Goal: Information Seeking & Learning: Learn about a topic

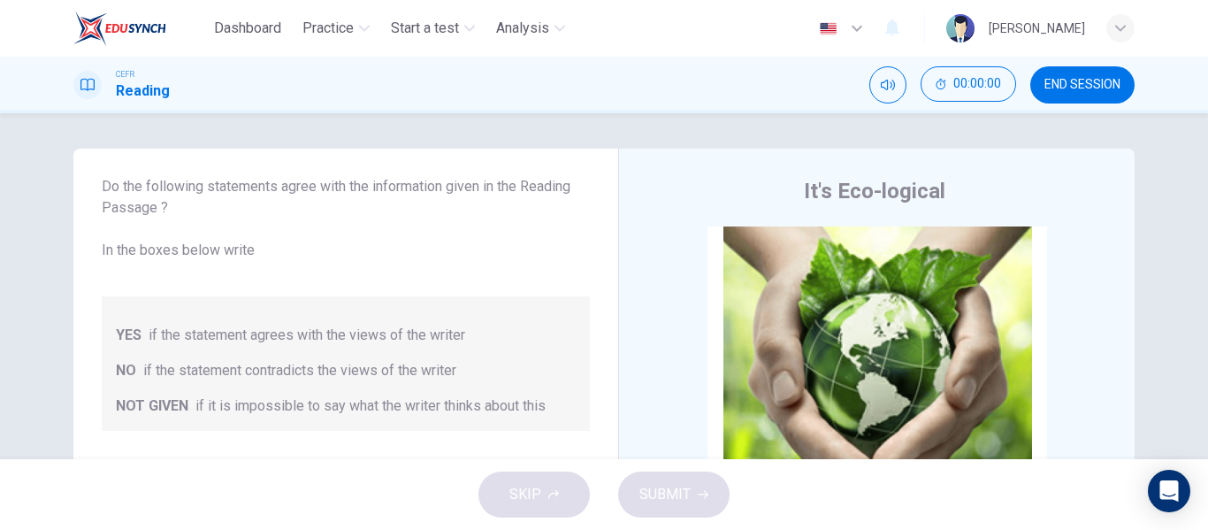
scroll to position [72, 0]
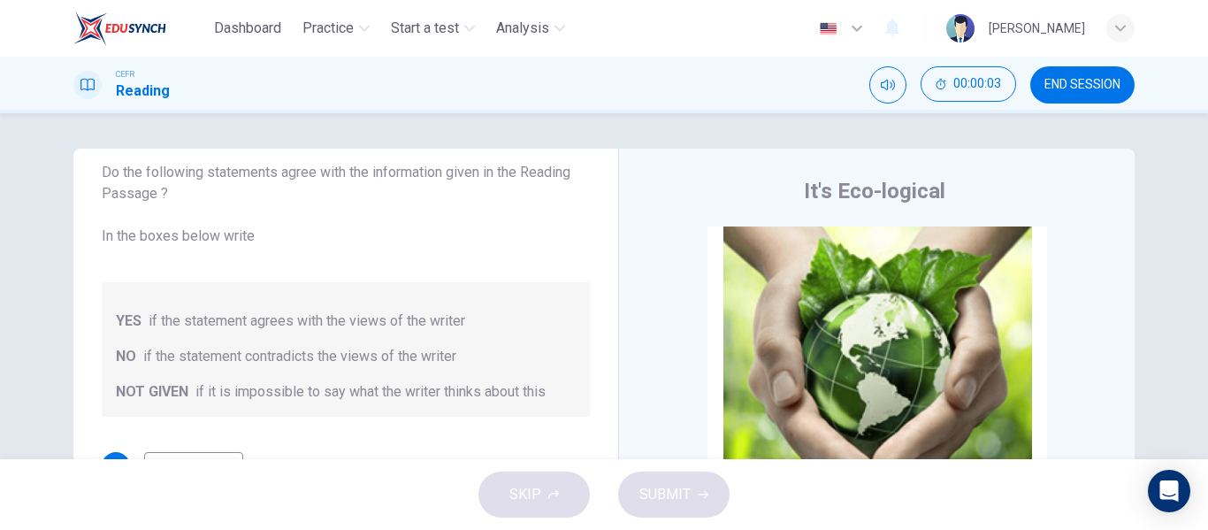
click at [1045, 97] on button "END SESSION" at bounding box center [1082, 84] width 104 height 37
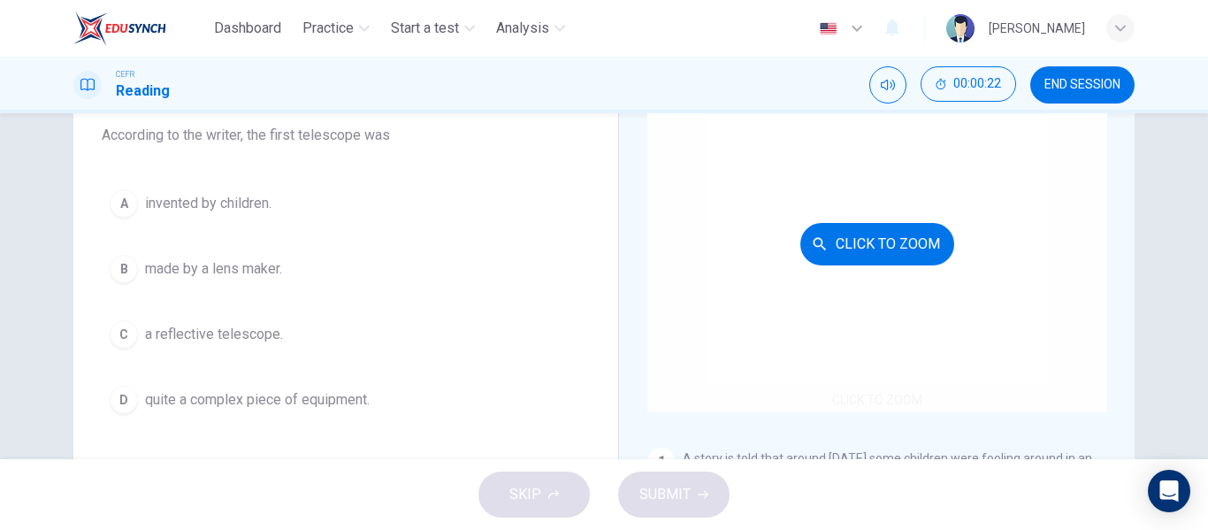
scroll to position [152, 0]
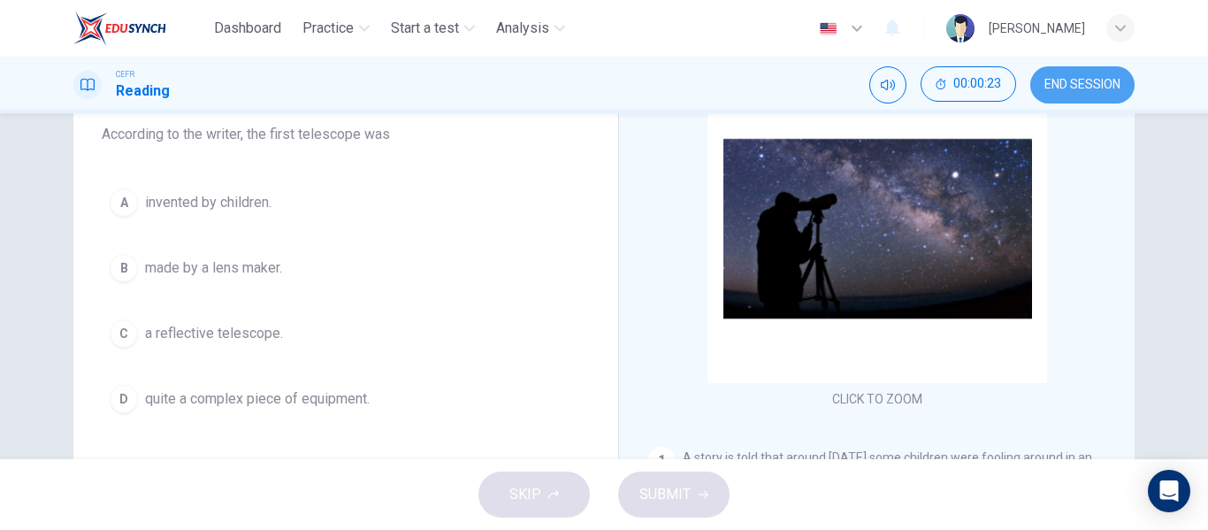
click at [1064, 84] on span "END SESSION" at bounding box center [1082, 85] width 76 height 14
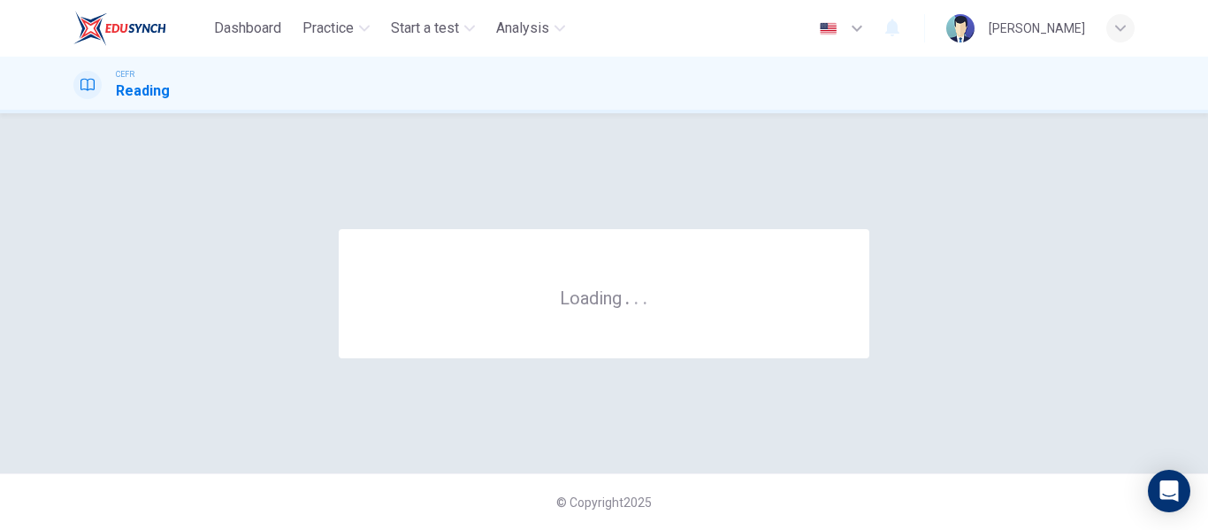
scroll to position [0, 0]
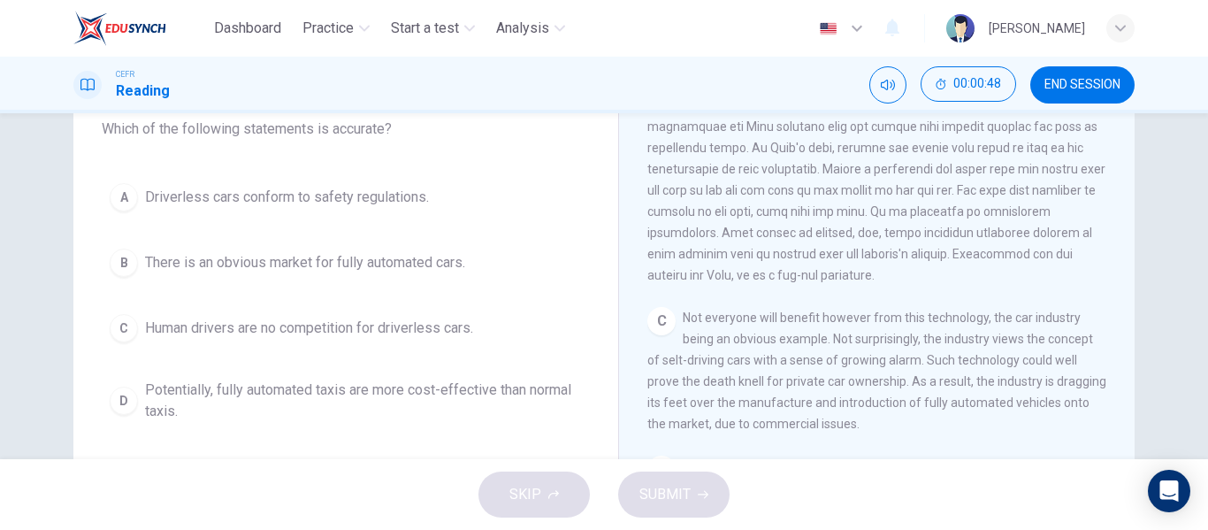
scroll to position [471, 0]
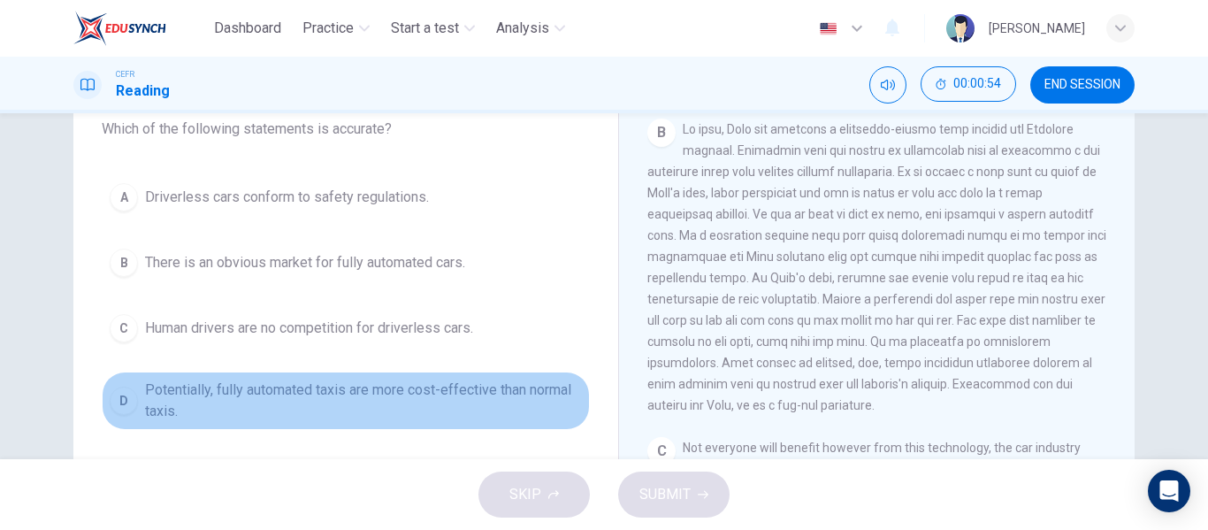
click at [329, 383] on span "Potentially, fully automated taxis are more cost-effective than normal taxis." at bounding box center [363, 400] width 437 height 42
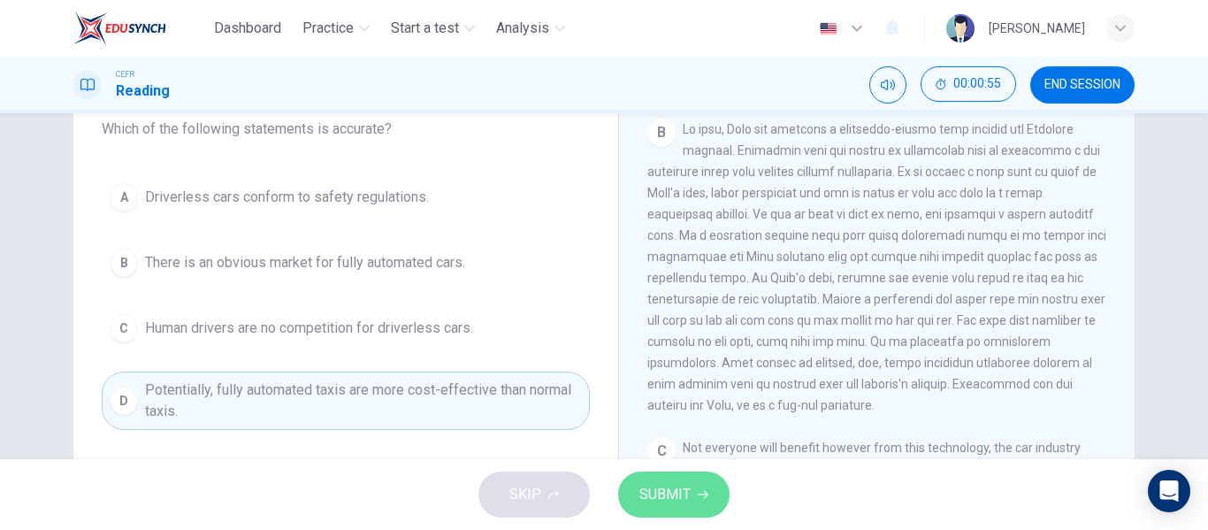
click at [672, 488] on span "SUBMIT" at bounding box center [664, 494] width 51 height 25
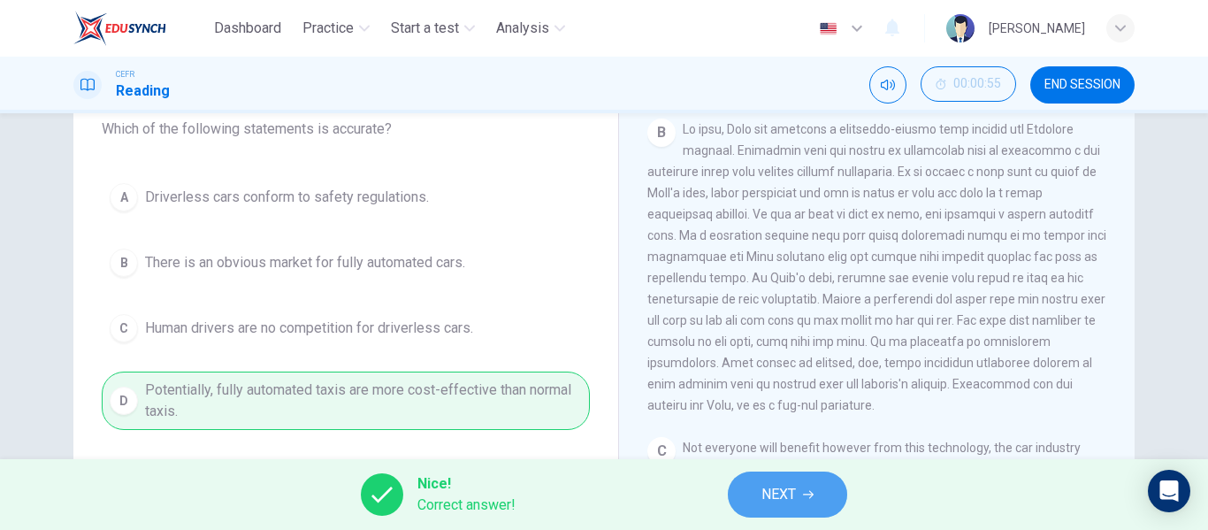
click at [746, 485] on button "NEXT" at bounding box center [787, 494] width 119 height 46
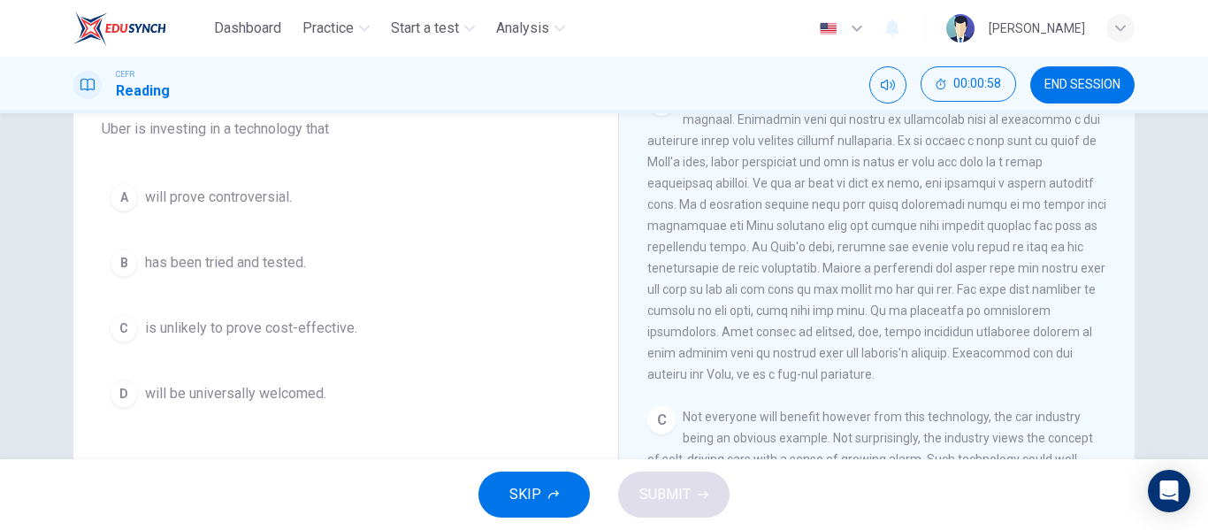
scroll to position [503, 0]
click at [312, 329] on span "is unlikely to prove cost-effective." at bounding box center [251, 327] width 212 height 21
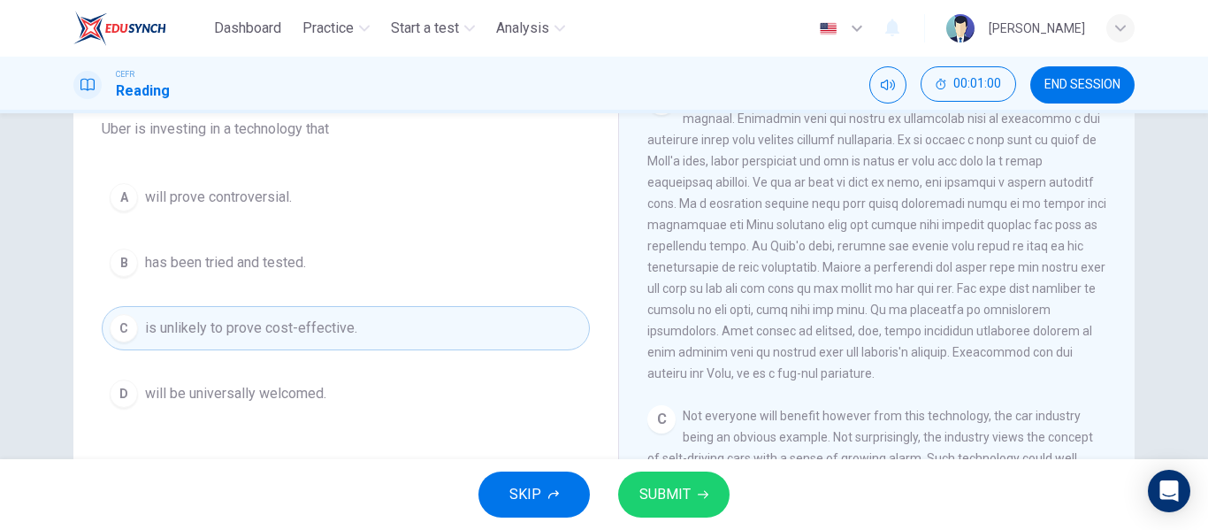
click at [658, 478] on button "SUBMIT" at bounding box center [673, 494] width 111 height 46
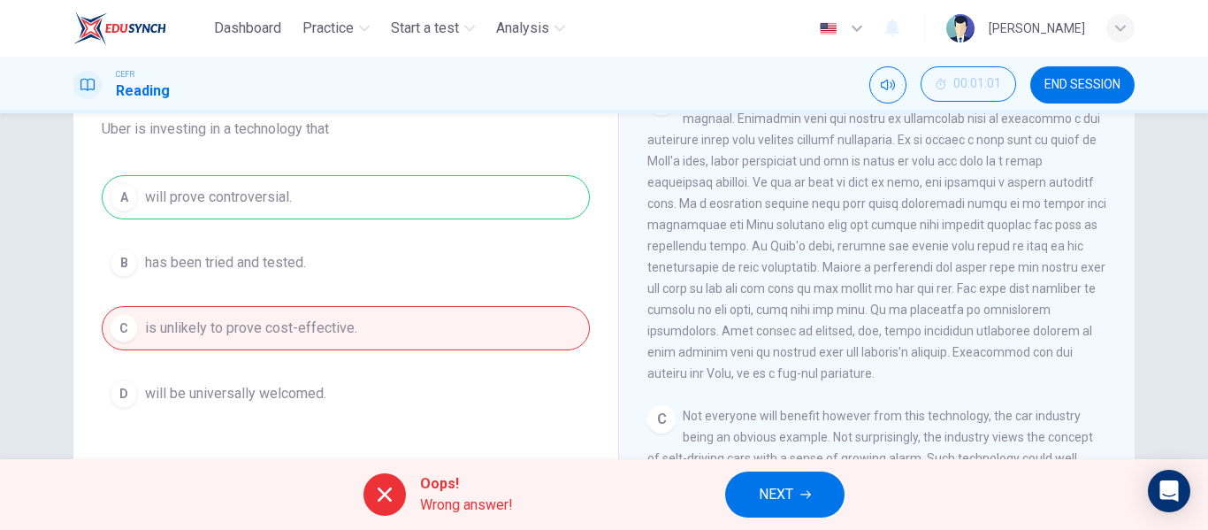
click at [759, 493] on span "NEXT" at bounding box center [776, 494] width 34 height 25
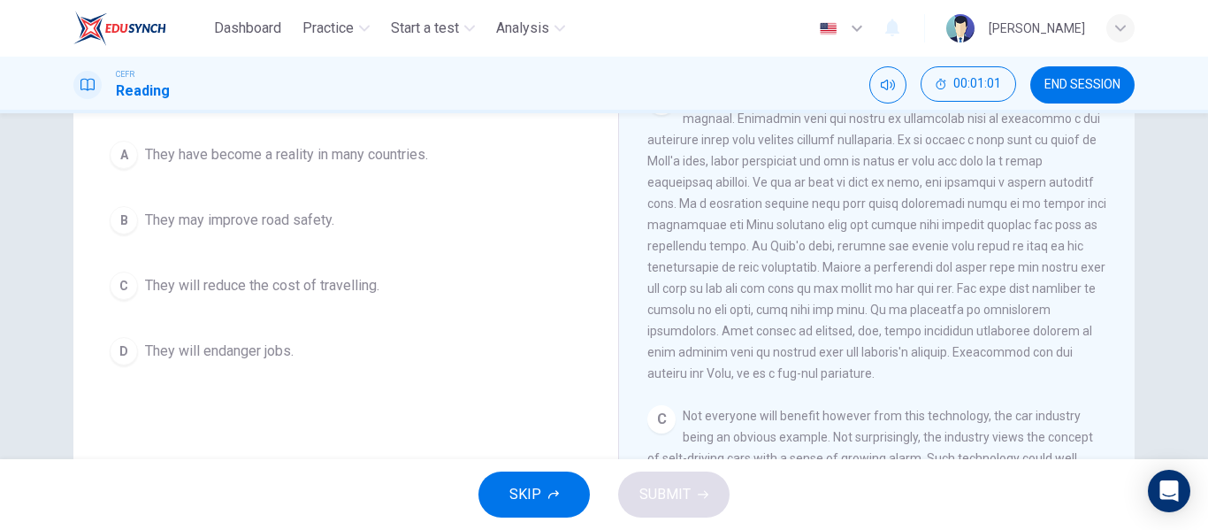
click at [625, 416] on div "Driverless cars CLICK TO ZOOM Click to Zoom A Driverless are likely to become r…" at bounding box center [876, 312] width 516 height 643
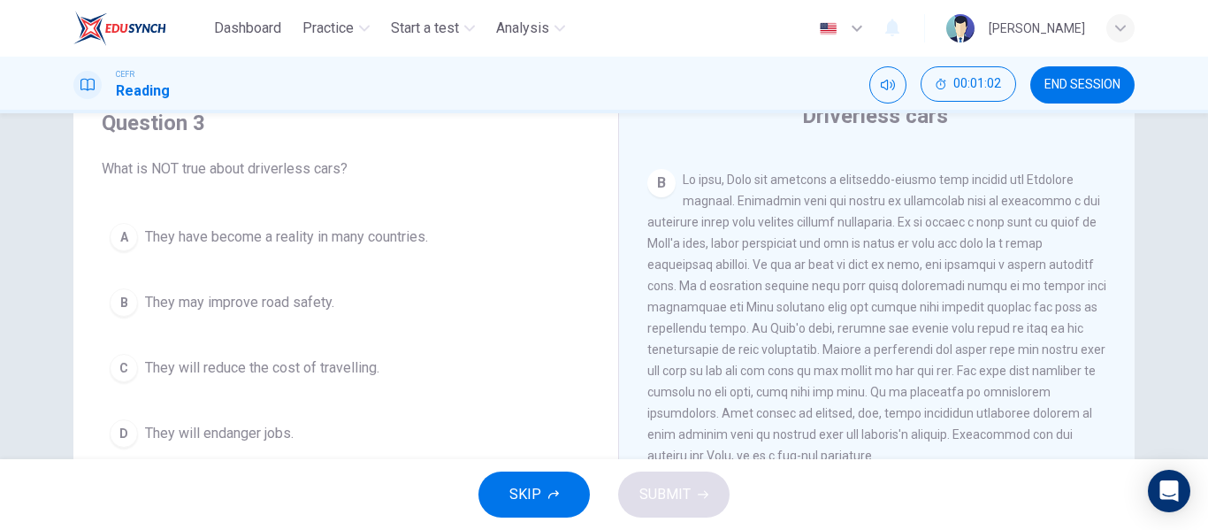
scroll to position [76, 0]
click at [1088, 89] on span "END SESSION" at bounding box center [1082, 85] width 76 height 14
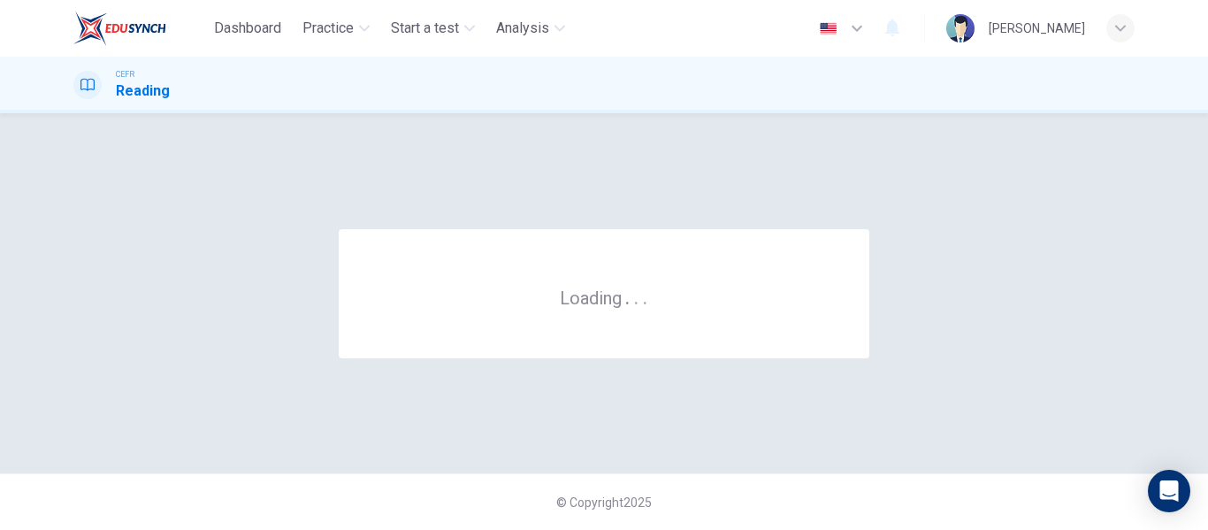
scroll to position [0, 0]
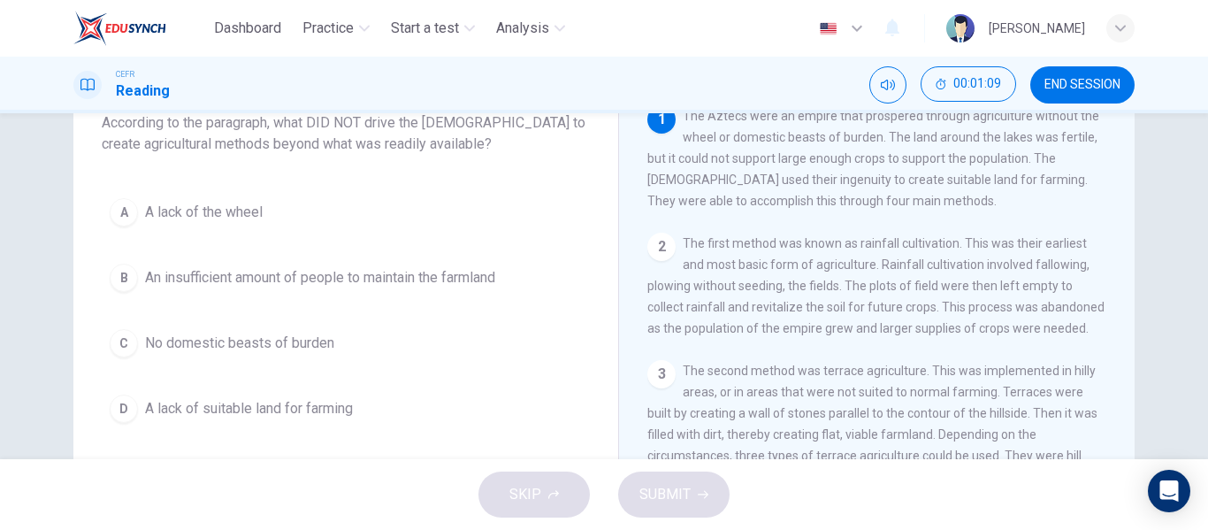
scroll to position [122, 0]
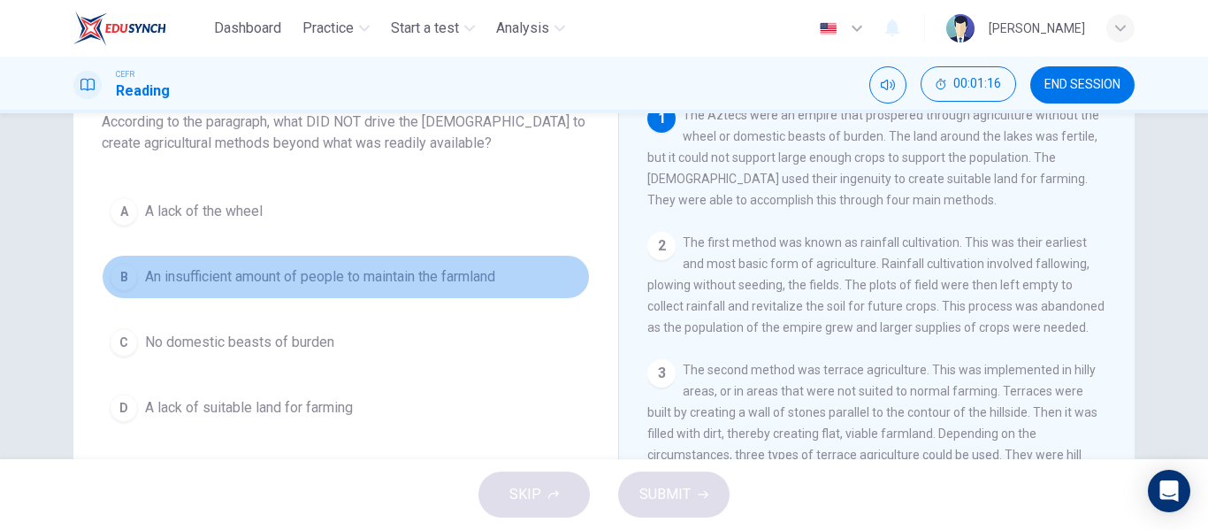
click at [447, 274] on span "An insufficient amount of people to maintain the farmland" at bounding box center [320, 276] width 350 height 21
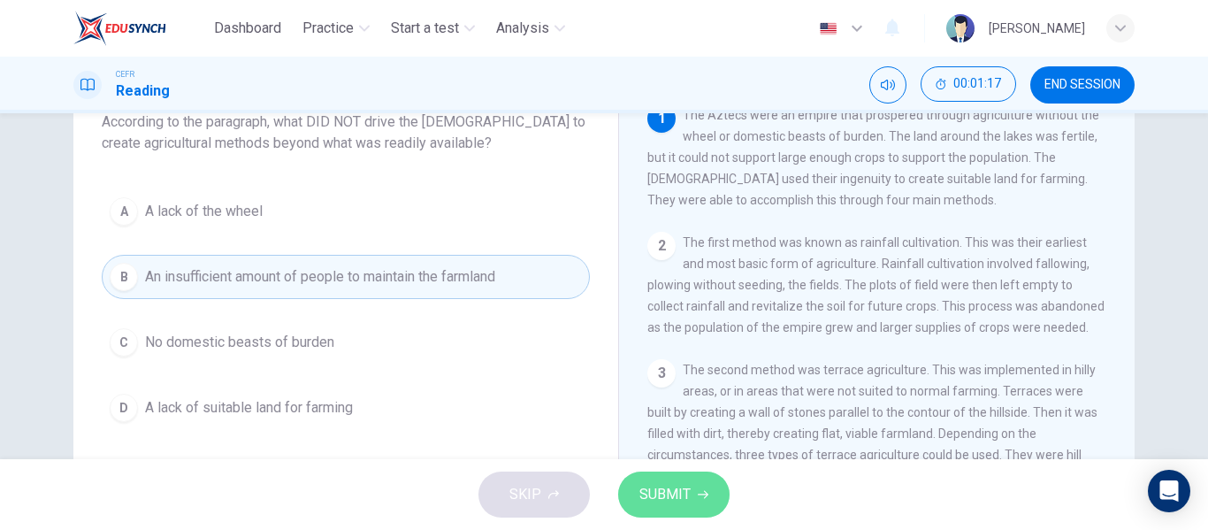
click at [645, 481] on button "SUBMIT" at bounding box center [673, 494] width 111 height 46
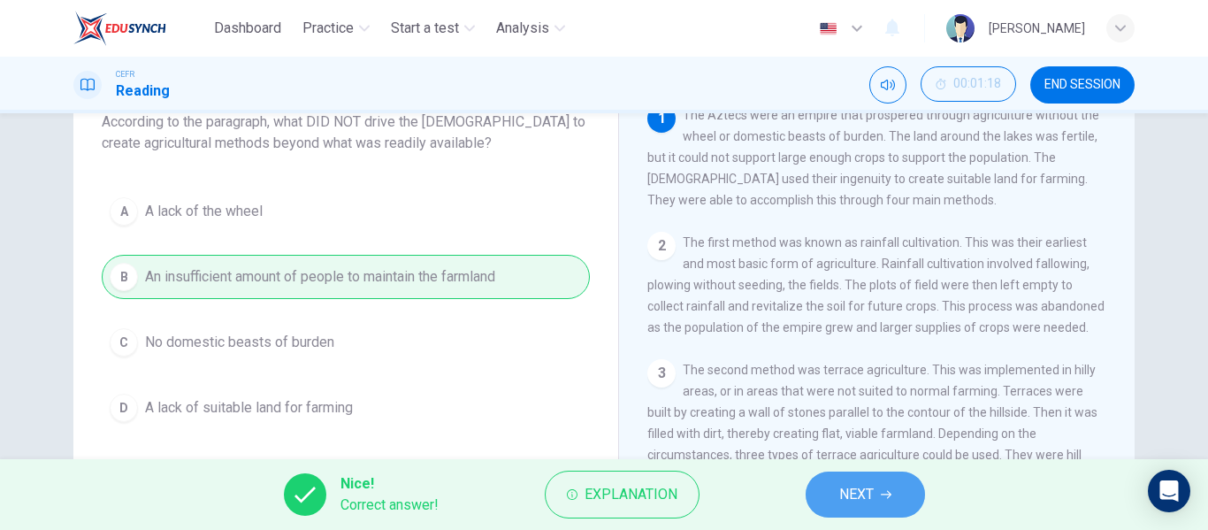
click at [857, 483] on span "NEXT" at bounding box center [856, 494] width 34 height 25
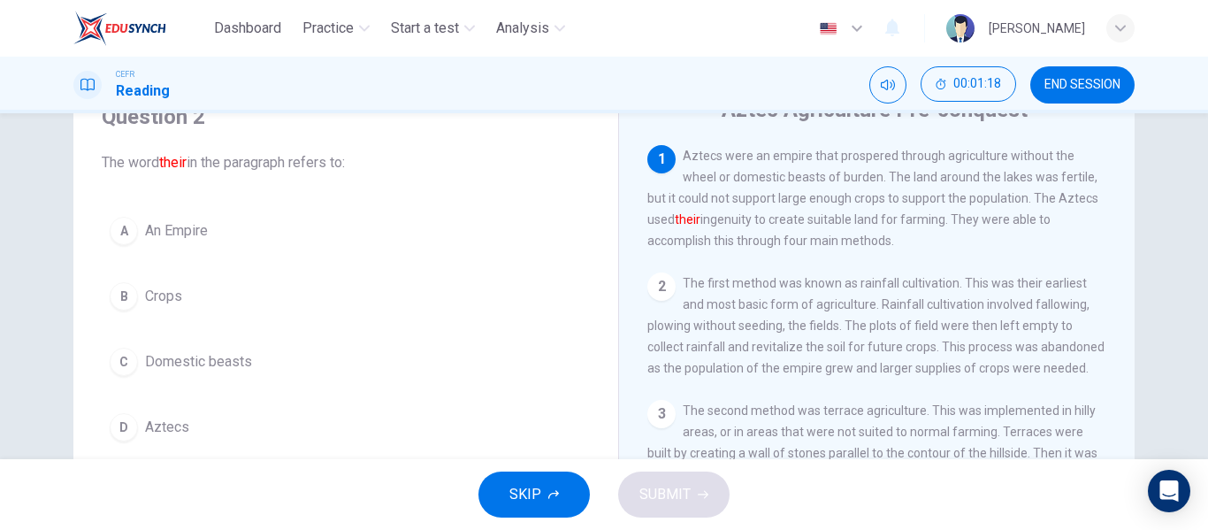
scroll to position [79, 0]
click at [159, 425] on span "Aztecs" at bounding box center [167, 429] width 44 height 21
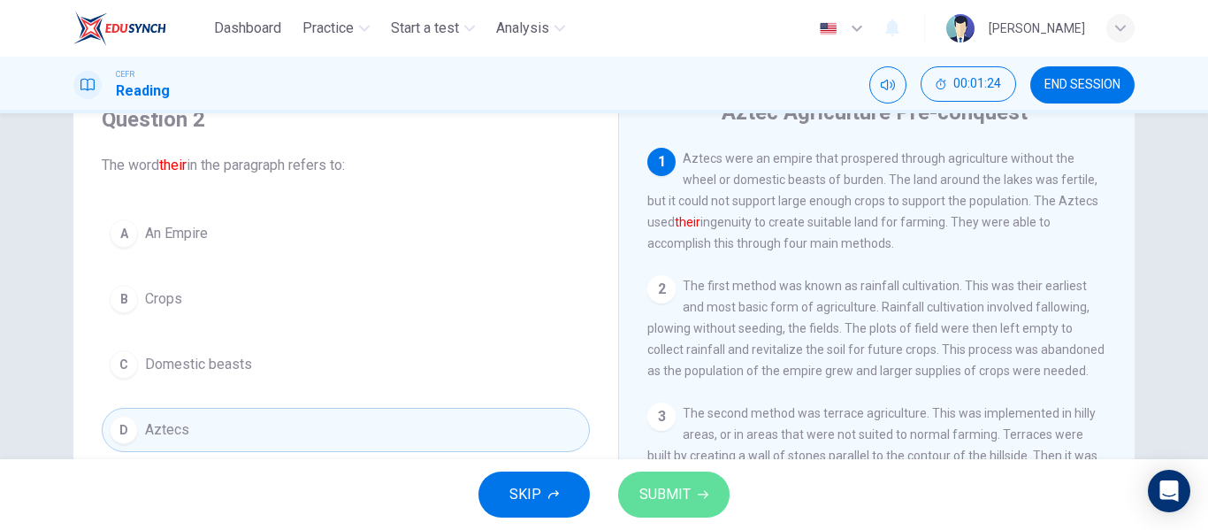
click at [631, 483] on button "SUBMIT" at bounding box center [673, 494] width 111 height 46
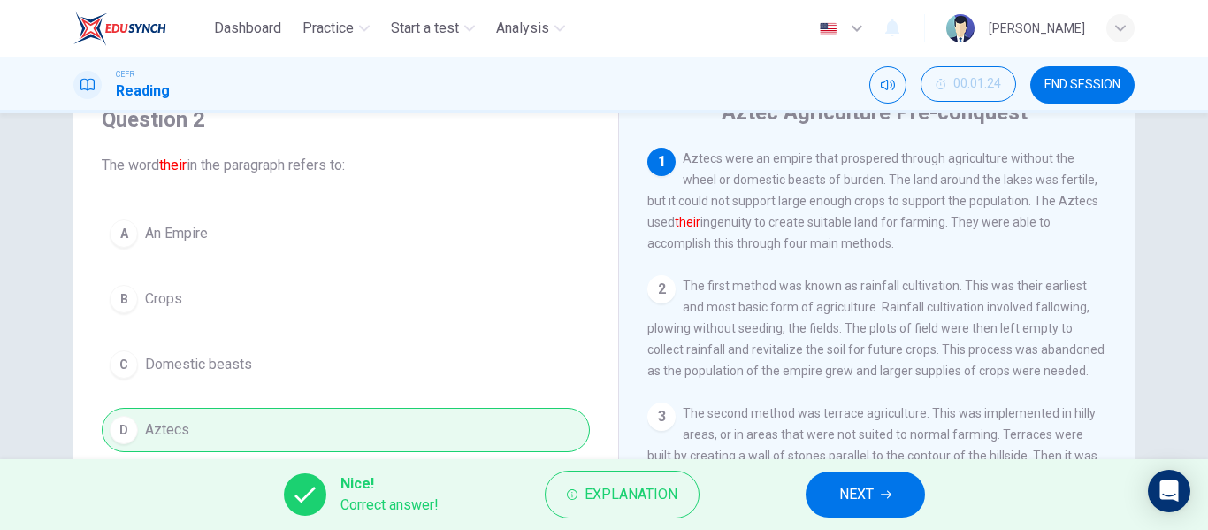
click at [858, 478] on button "NEXT" at bounding box center [865, 494] width 119 height 46
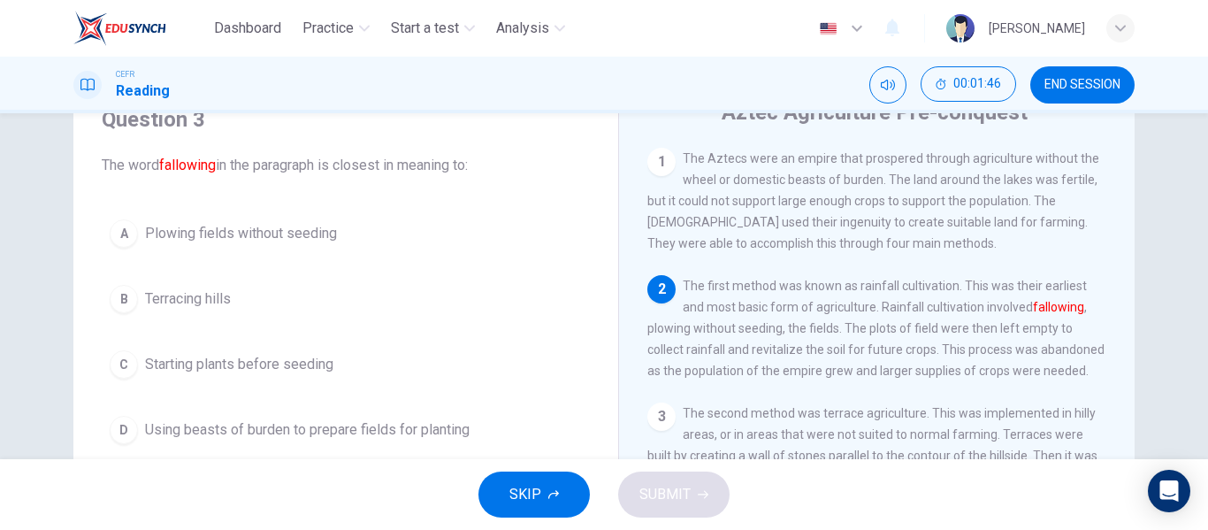
click at [317, 240] on span "Plowing fields without seeding" at bounding box center [241, 233] width 192 height 21
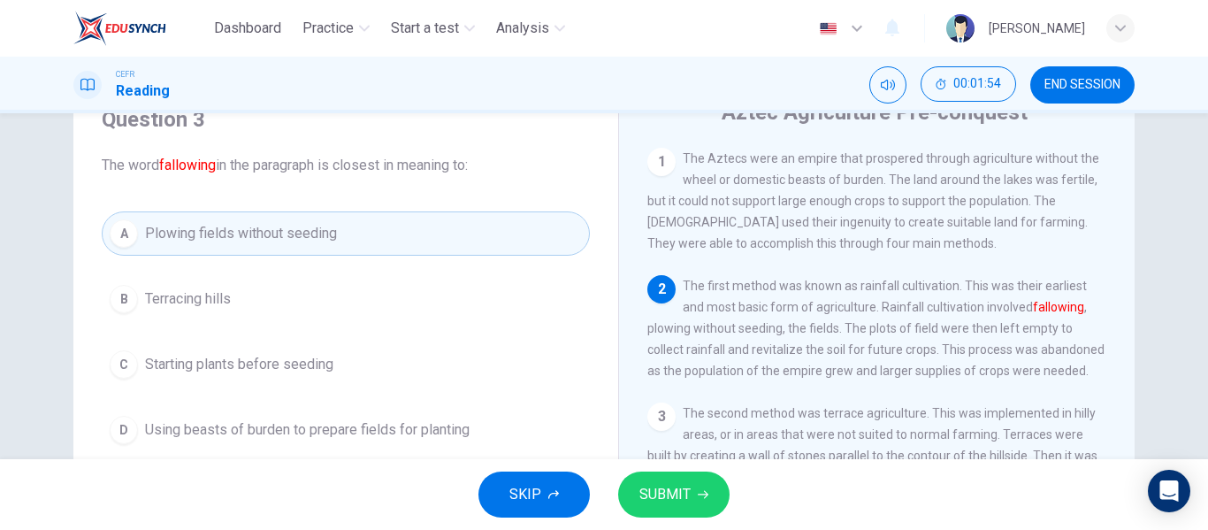
click at [662, 500] on span "SUBMIT" at bounding box center [664, 494] width 51 height 25
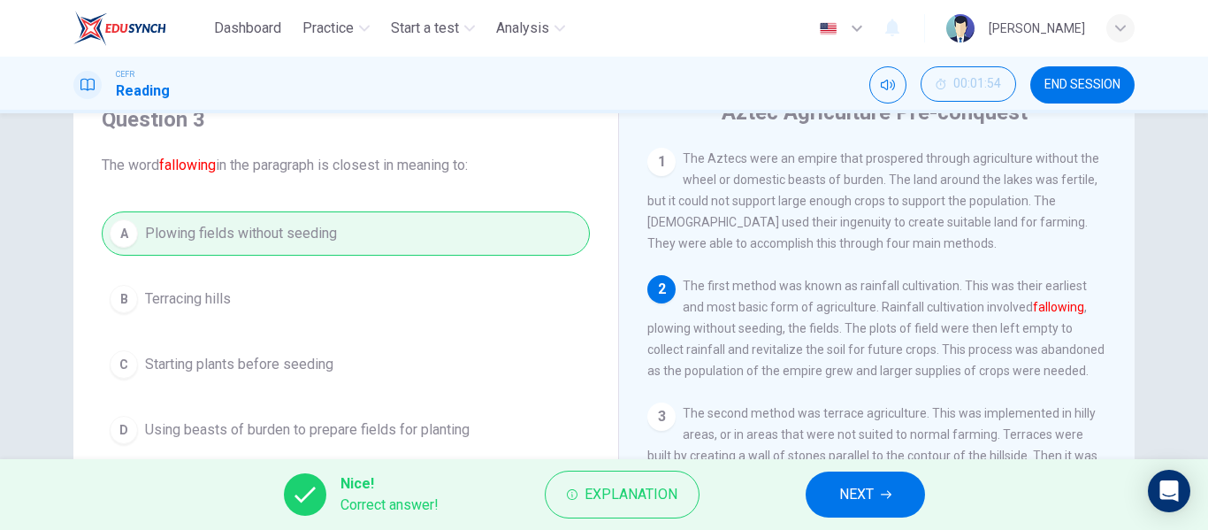
click at [861, 500] on span "NEXT" at bounding box center [856, 494] width 34 height 25
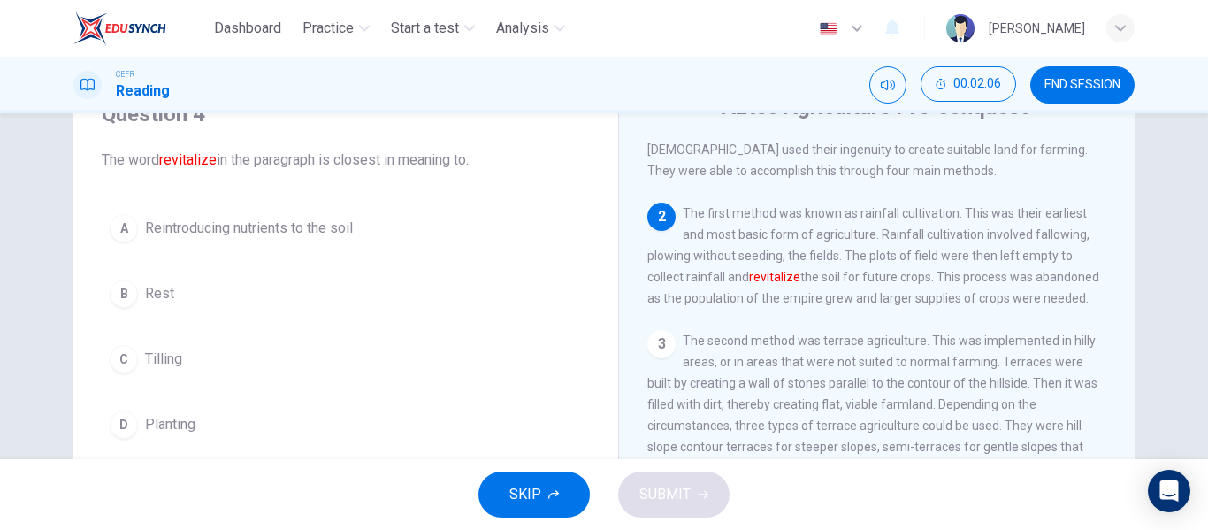
scroll to position [74, 0]
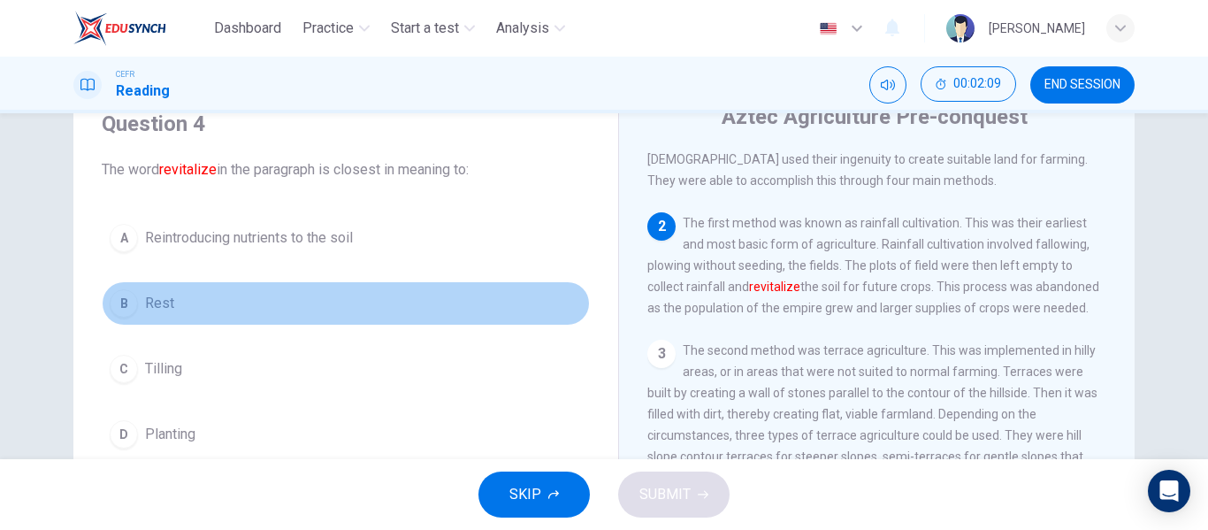
click at [221, 306] on button "B Rest" at bounding box center [346, 303] width 488 height 44
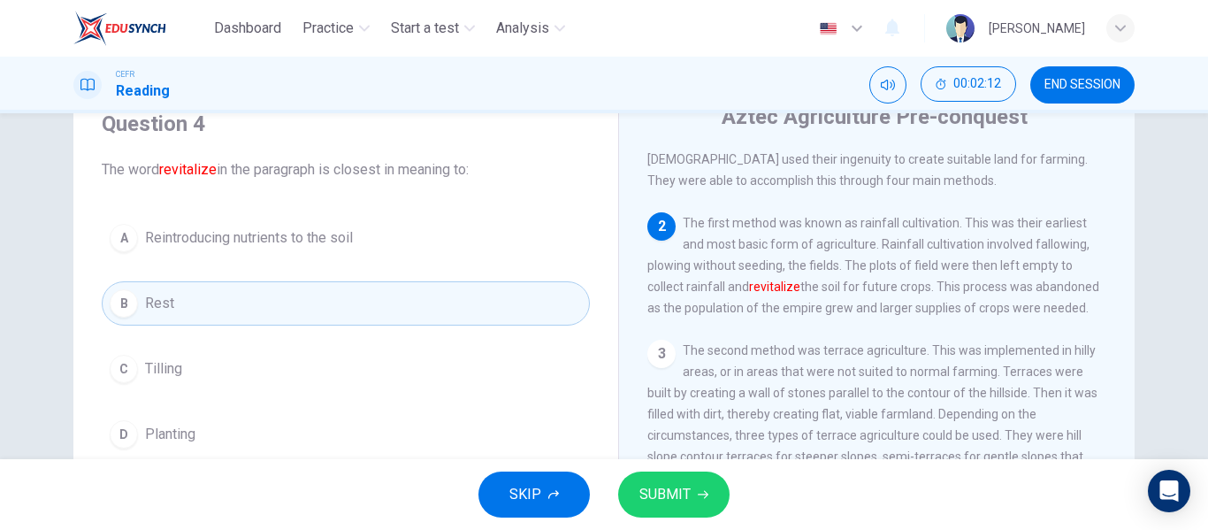
click at [692, 497] on button "SUBMIT" at bounding box center [673, 494] width 111 height 46
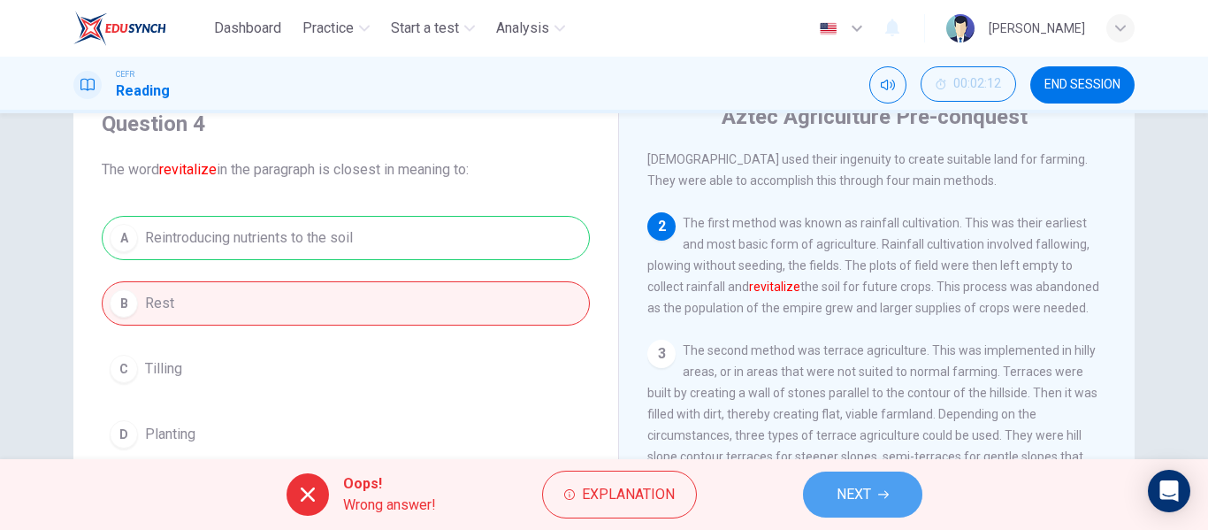
click at [872, 486] on button "NEXT" at bounding box center [862, 494] width 119 height 46
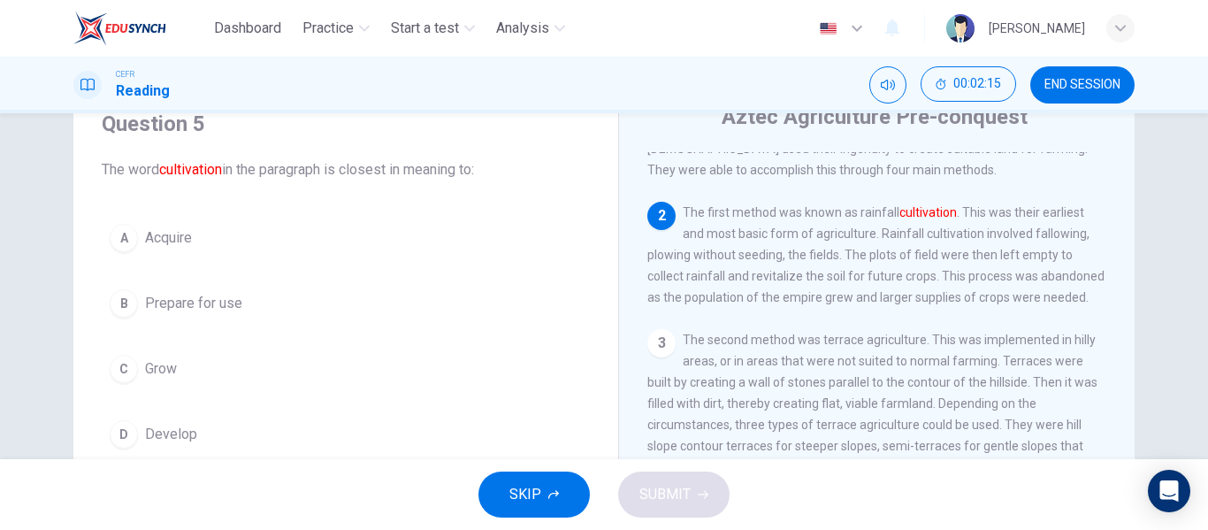
scroll to position [82, 0]
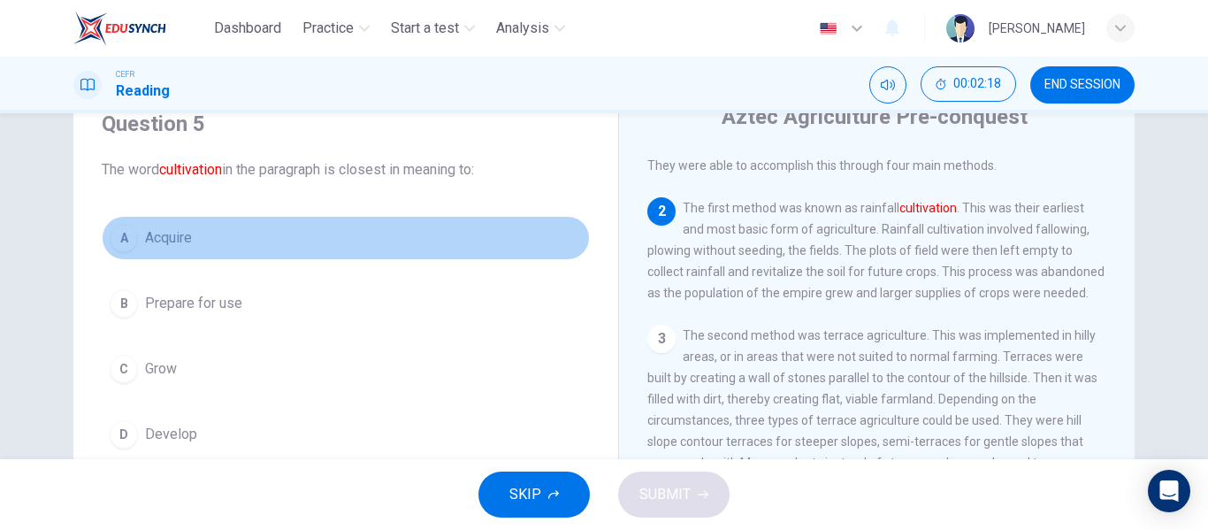
click at [218, 234] on button "A Acquire" at bounding box center [346, 238] width 488 height 44
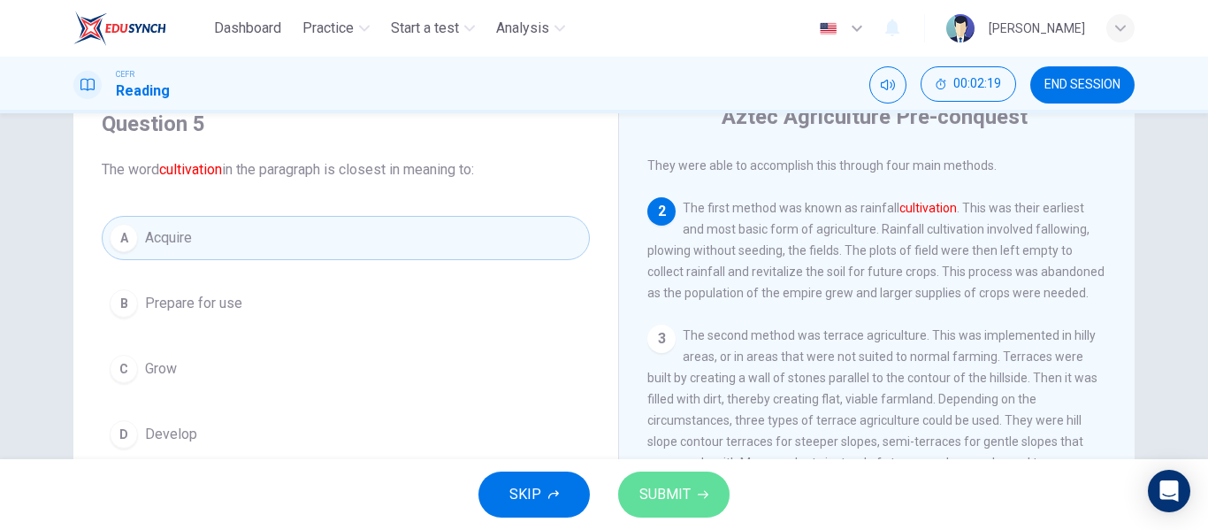
click at [662, 496] on span "SUBMIT" at bounding box center [664, 494] width 51 height 25
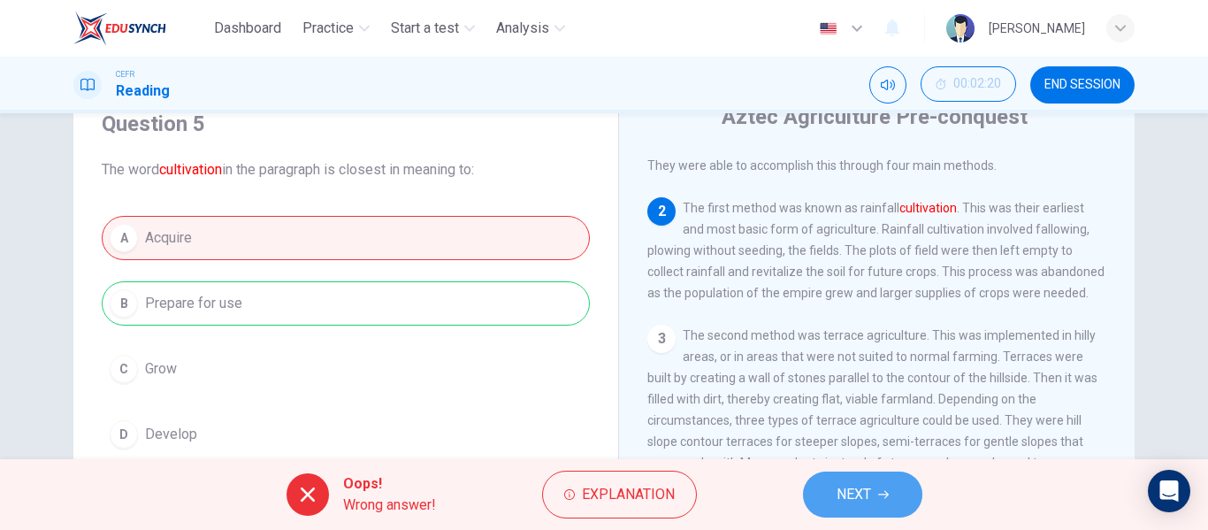
click at [861, 490] on span "NEXT" at bounding box center [854, 494] width 34 height 25
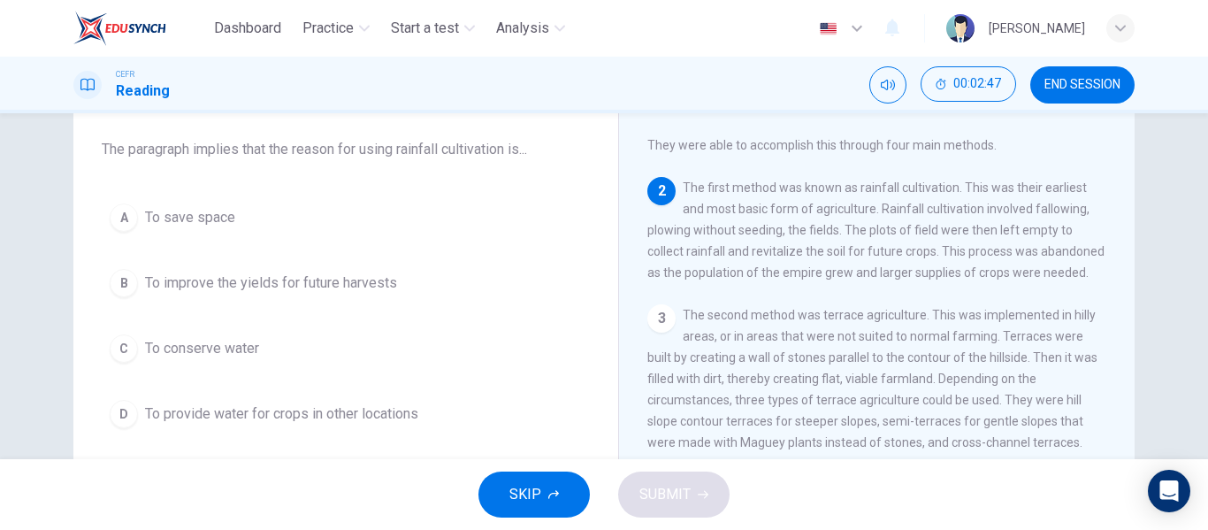
scroll to position [96, 0]
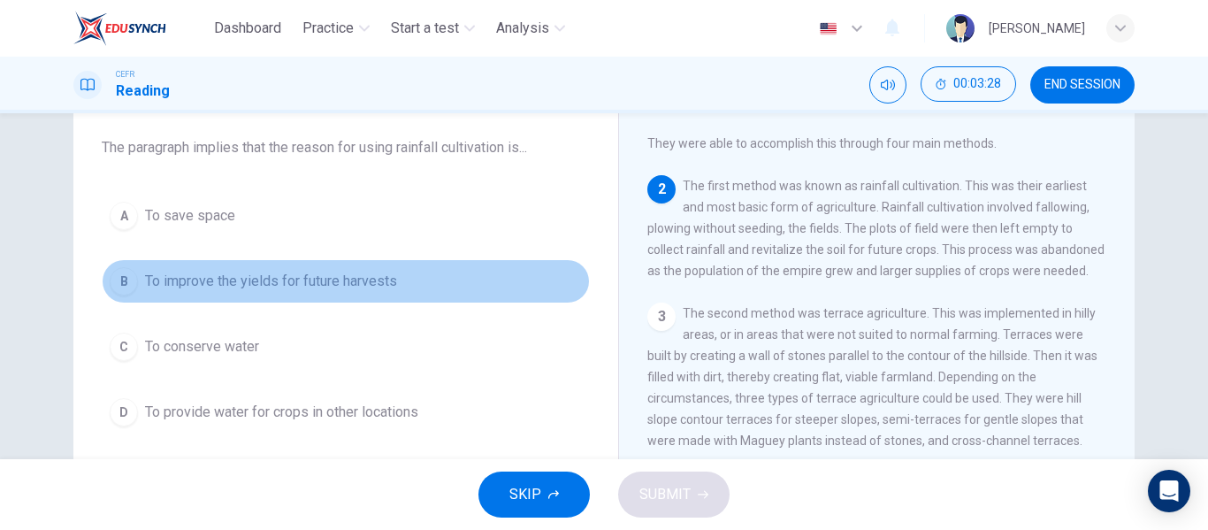
click at [253, 281] on span "To improve the yields for future harvests" at bounding box center [271, 281] width 252 height 21
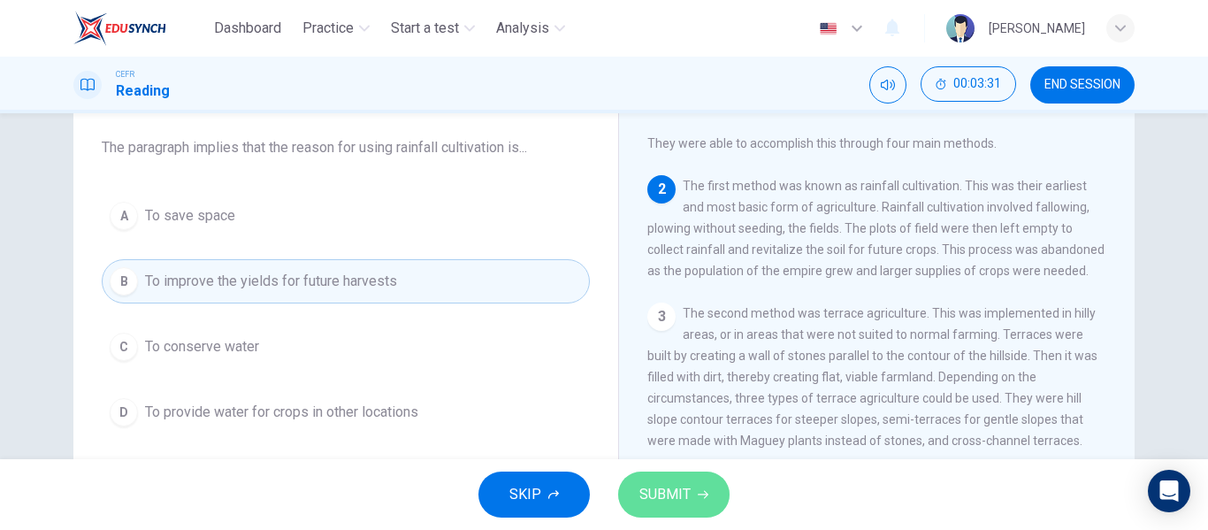
click at [700, 483] on button "SUBMIT" at bounding box center [673, 494] width 111 height 46
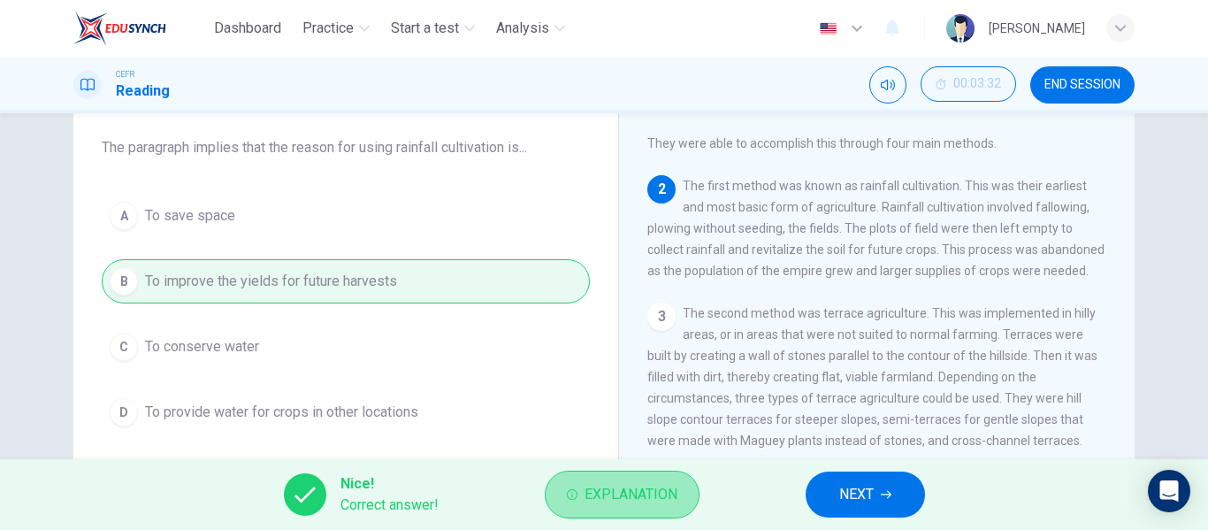
click at [638, 495] on span "Explanation" at bounding box center [631, 494] width 93 height 25
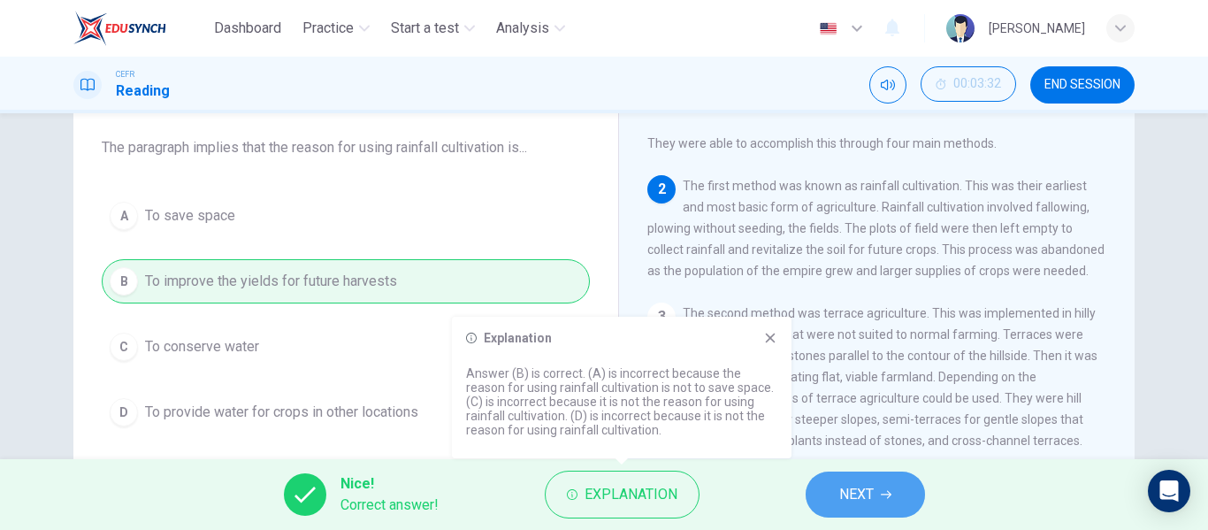
click at [816, 491] on button "NEXT" at bounding box center [865, 494] width 119 height 46
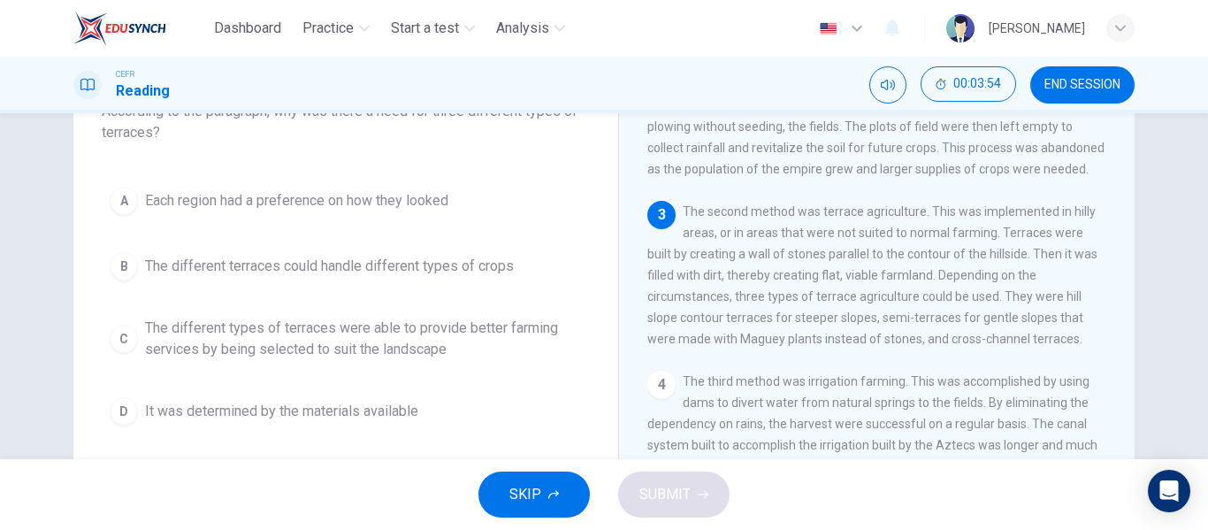
scroll to position [135, 0]
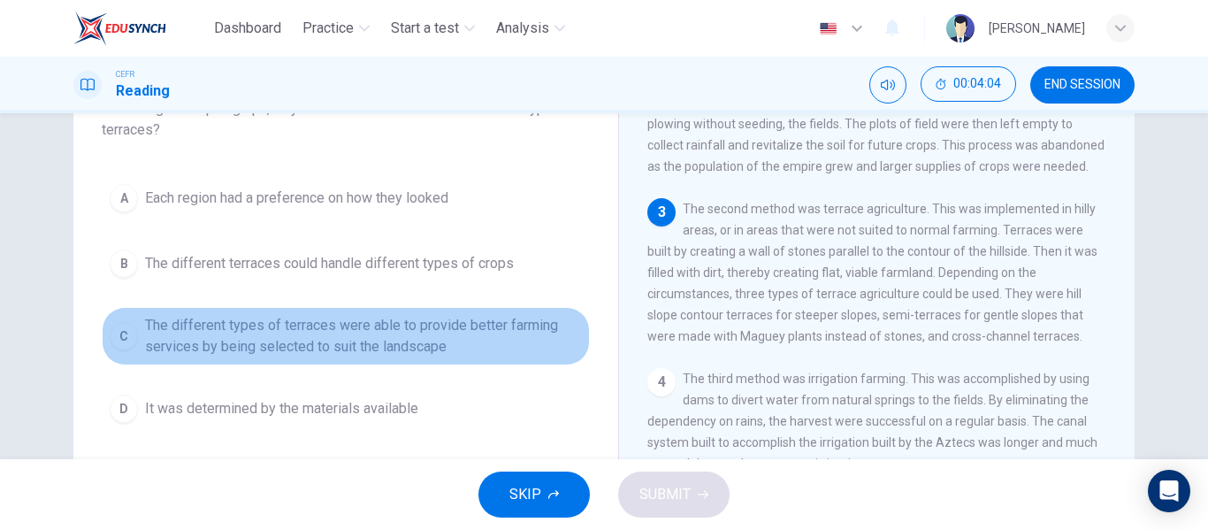
click at [442, 348] on span "The different types of terraces were able to provide better farming services by…" at bounding box center [363, 336] width 437 height 42
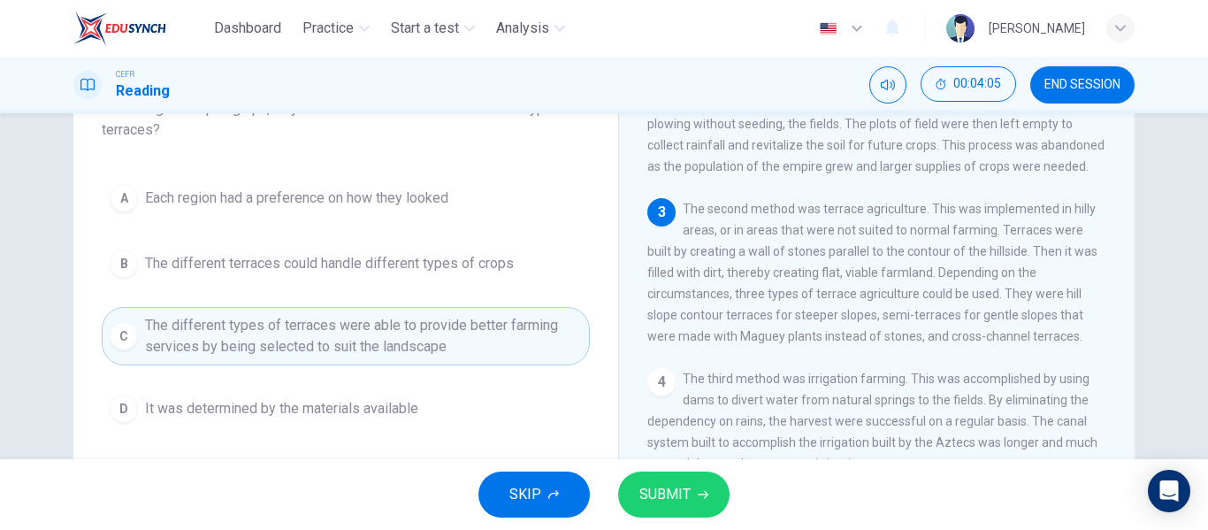
click at [685, 499] on span "SUBMIT" at bounding box center [664, 494] width 51 height 25
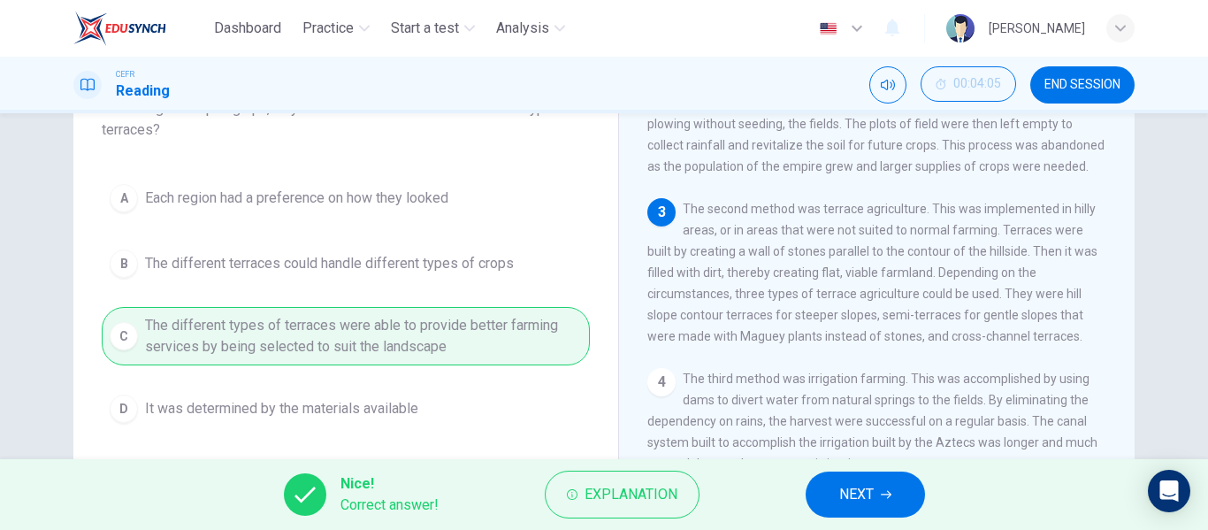
click at [856, 500] on span "NEXT" at bounding box center [856, 494] width 34 height 25
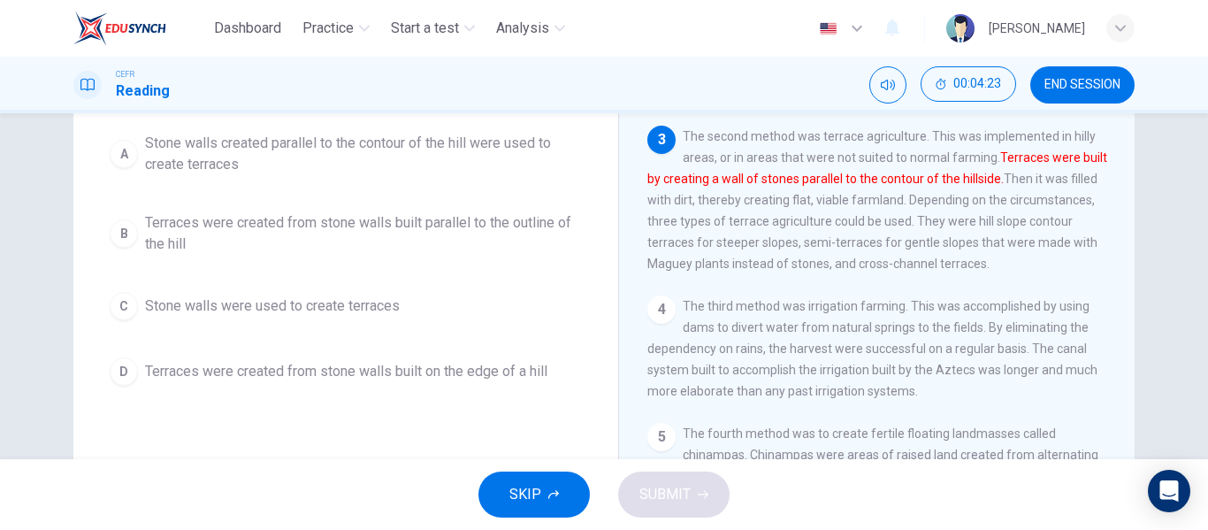
scroll to position [210, 0]
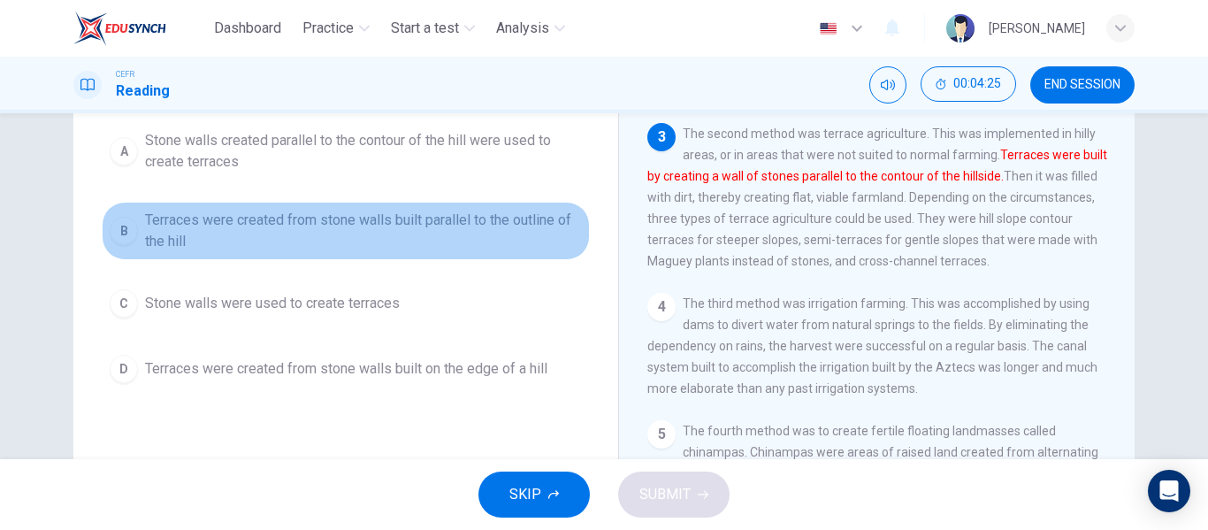
click at [363, 238] on span "Terraces were created from stone walls built parallel to the outline of the hill" at bounding box center [363, 231] width 437 height 42
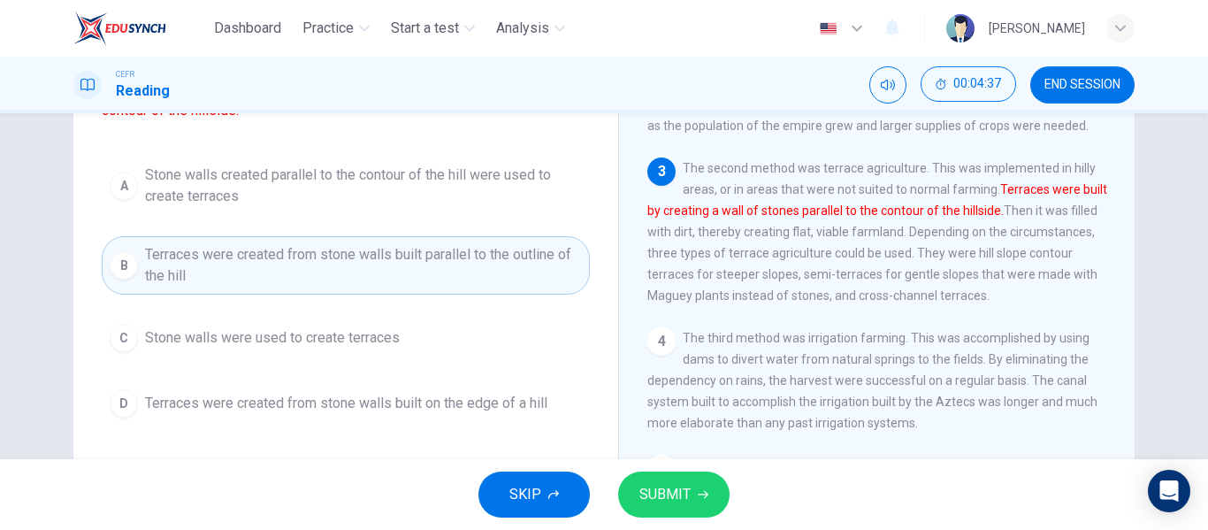
scroll to position [177, 0]
click at [332, 386] on button "D Terraces were created from stone walls built on the edge of a hill" at bounding box center [346, 402] width 488 height 44
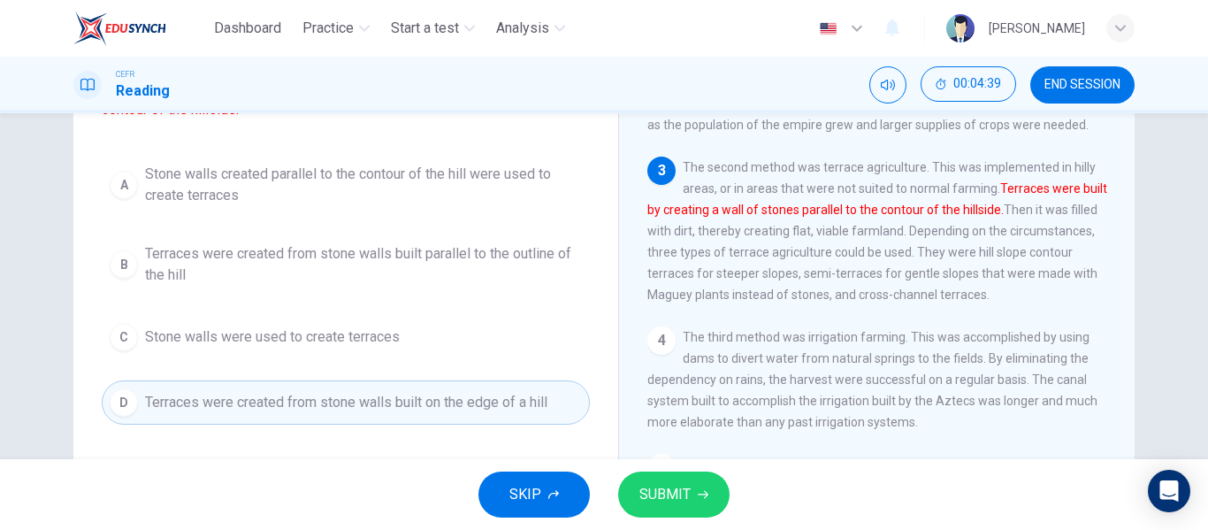
click at [669, 484] on span "SUBMIT" at bounding box center [664, 494] width 51 height 25
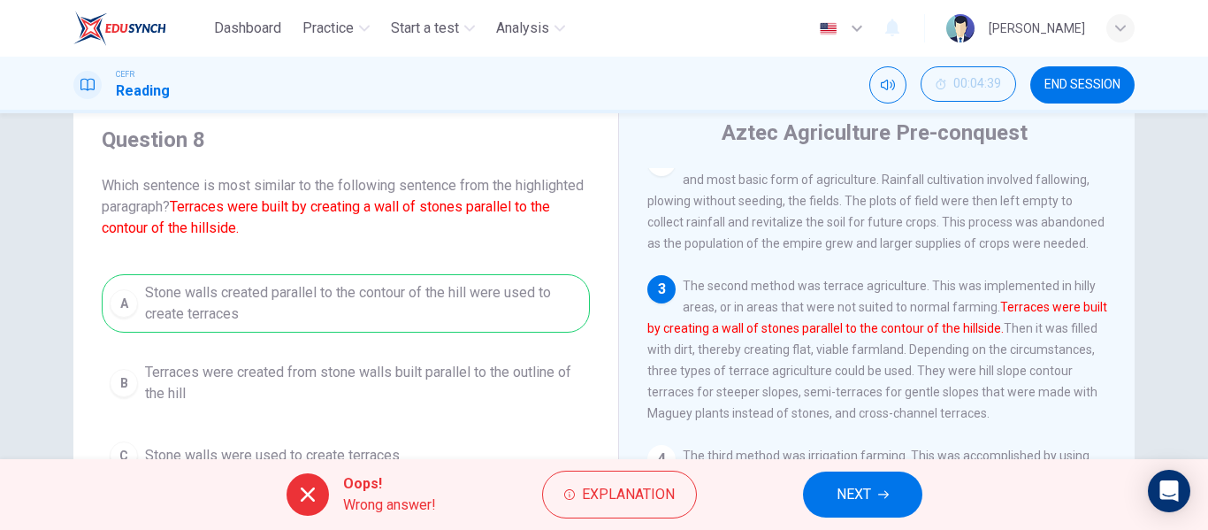
scroll to position [58, 0]
click at [837, 486] on span "NEXT" at bounding box center [854, 494] width 34 height 25
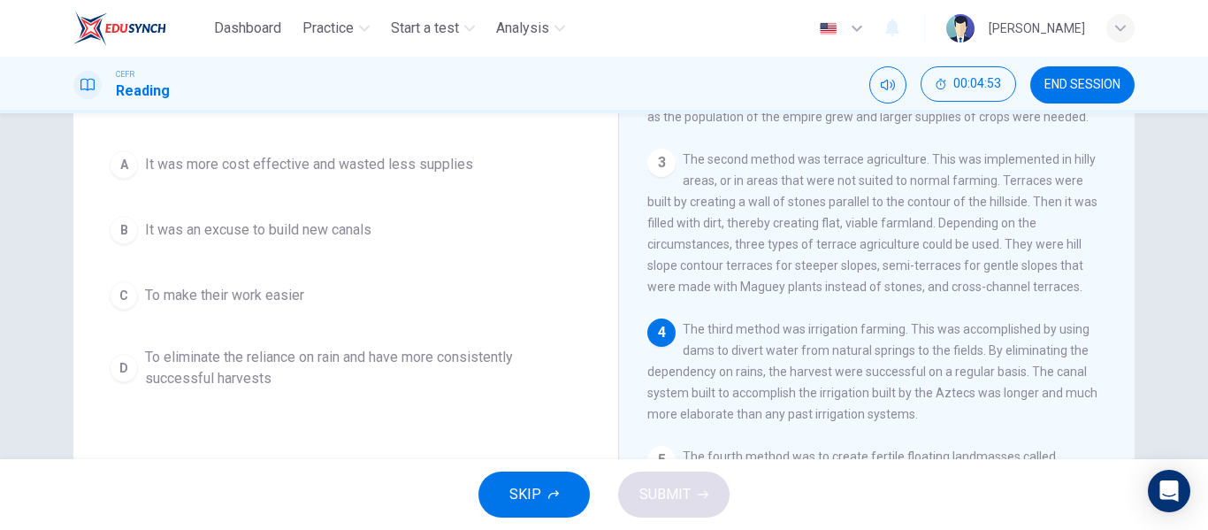
scroll to position [170, 0]
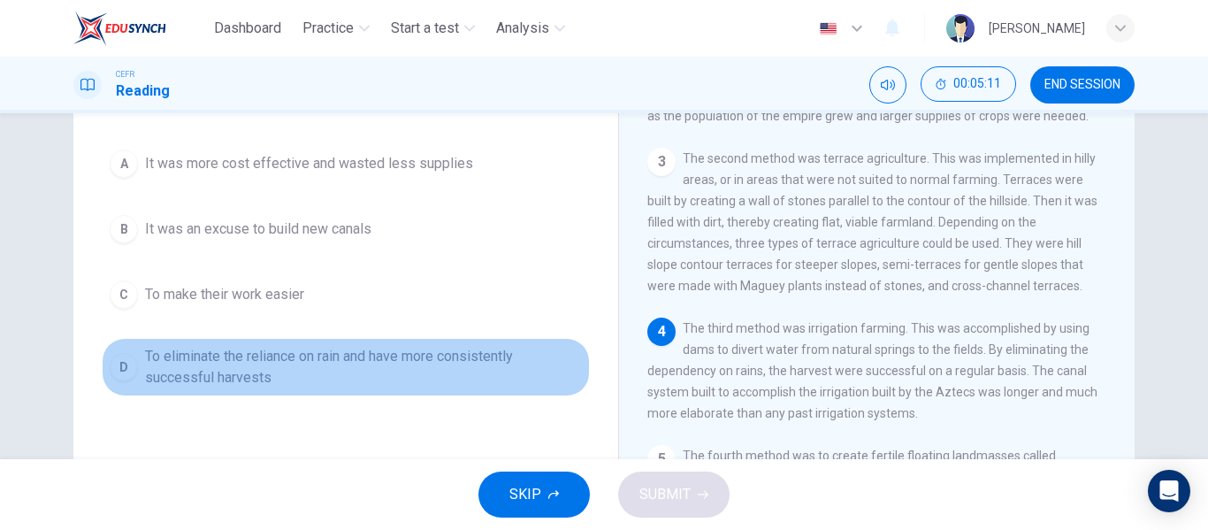
click at [358, 362] on span "To eliminate the reliance on rain and have more consistently successful harvests" at bounding box center [363, 367] width 437 height 42
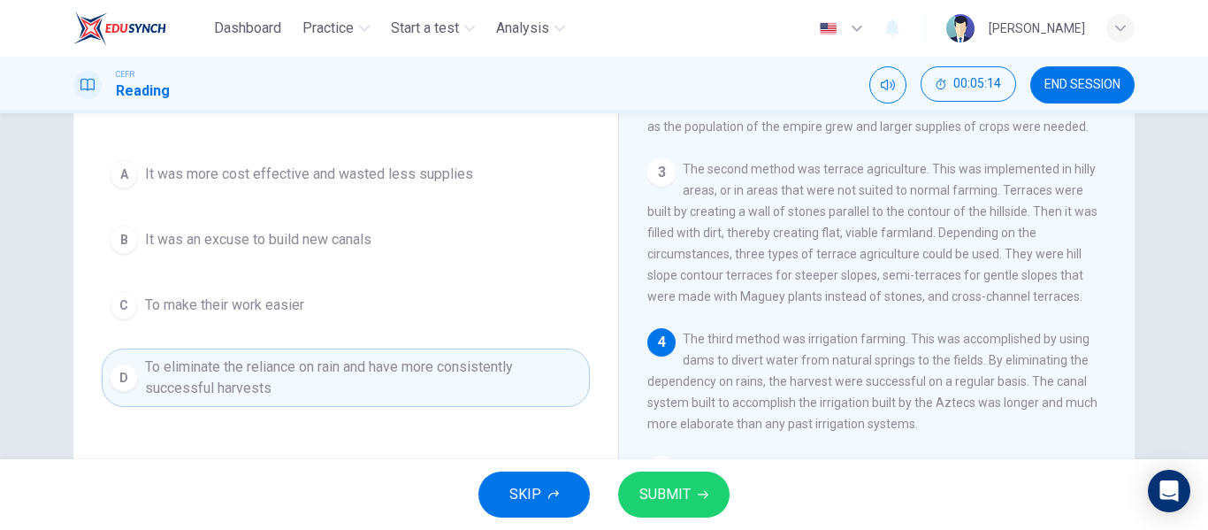
scroll to position [158, 0]
click at [692, 500] on button "SUBMIT" at bounding box center [673, 494] width 111 height 46
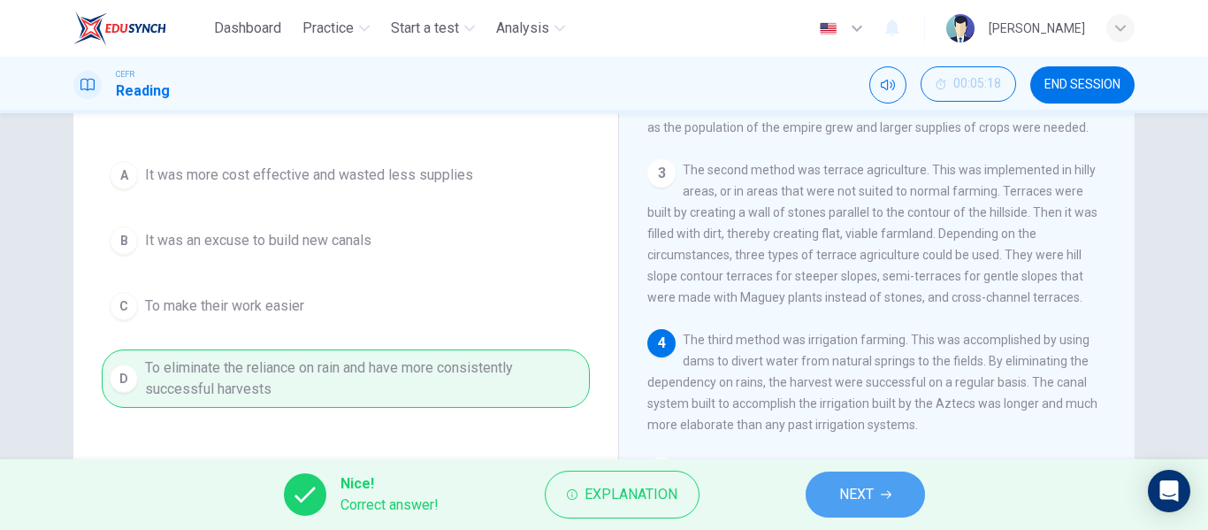
click at [856, 480] on button "NEXT" at bounding box center [865, 494] width 119 height 46
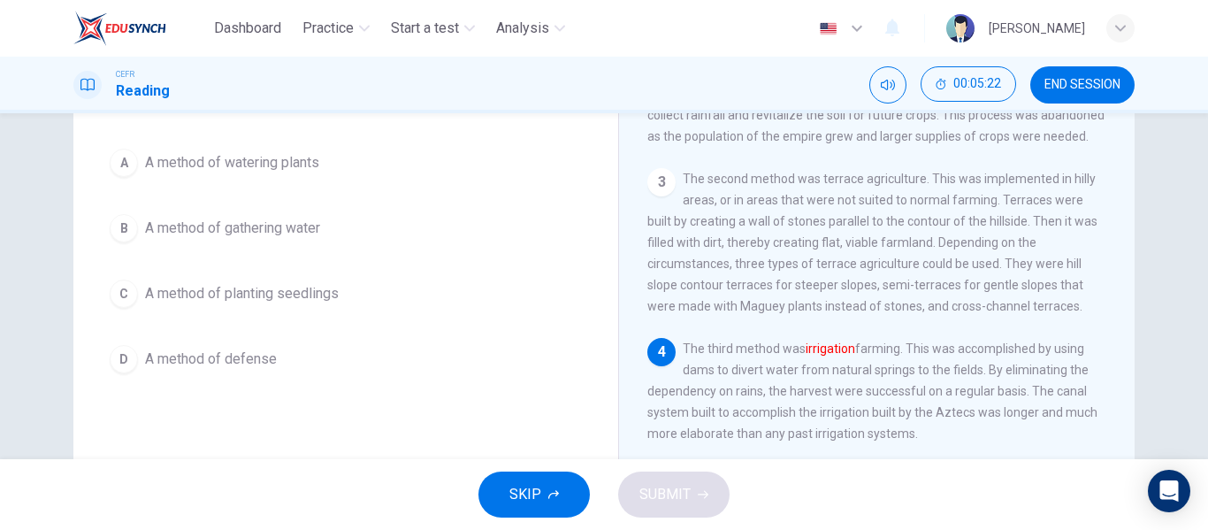
scroll to position [152, 0]
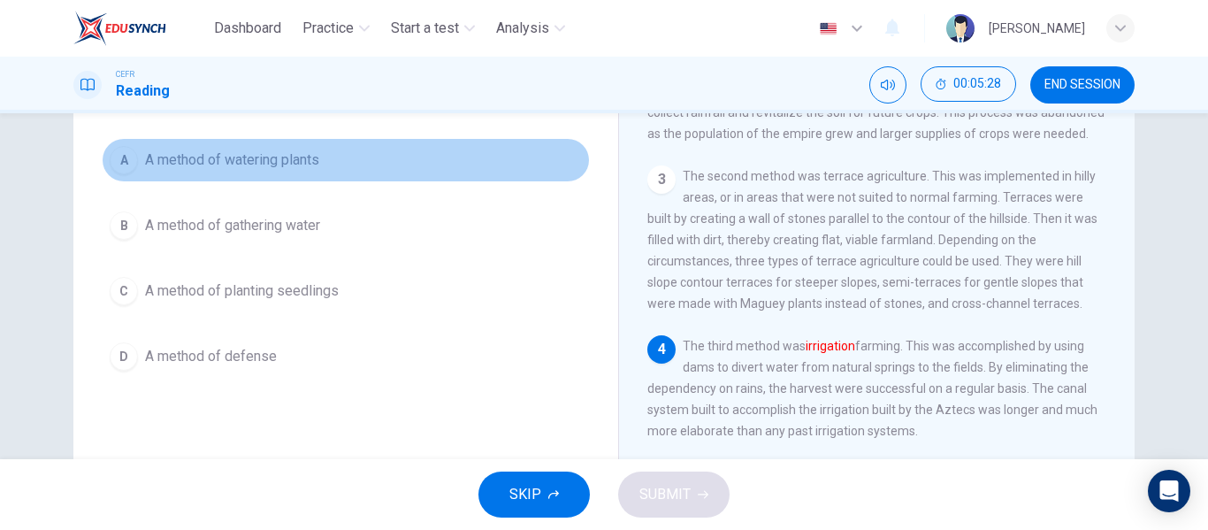
click at [306, 171] on button "A A method of watering plants" at bounding box center [346, 160] width 488 height 44
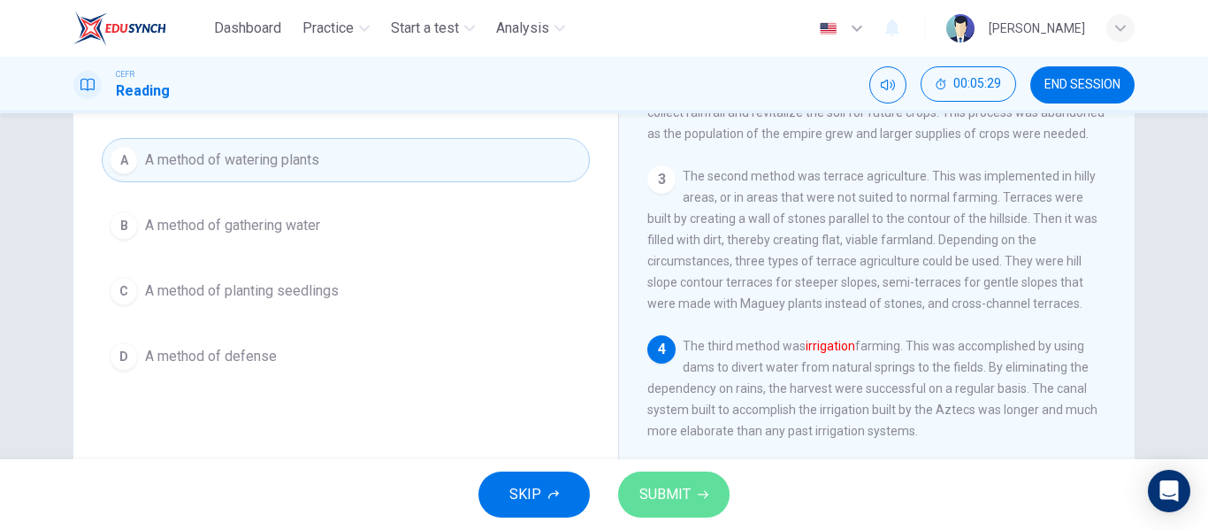
click at [687, 486] on span "SUBMIT" at bounding box center [664, 494] width 51 height 25
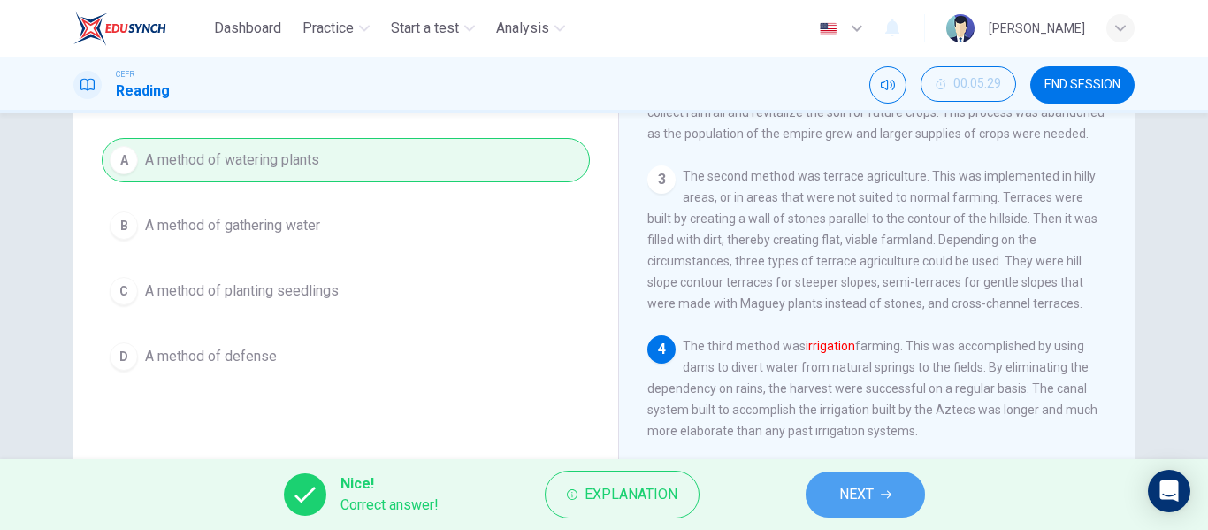
click at [823, 477] on button "NEXT" at bounding box center [865, 494] width 119 height 46
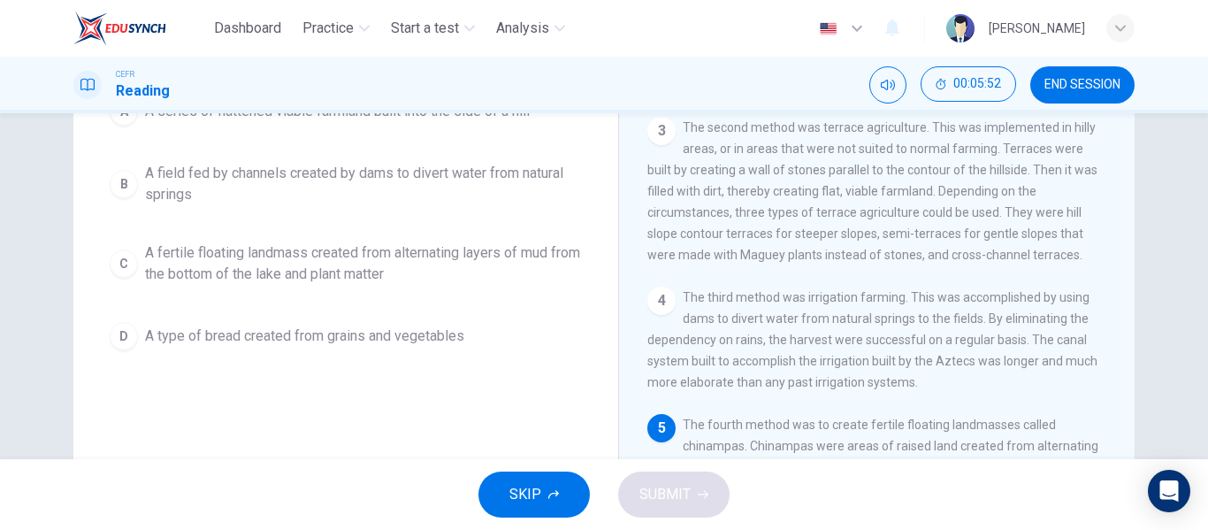
scroll to position [202, 0]
click at [432, 270] on span "A fertile floating landmass created from alternating layers of mud from the bot…" at bounding box center [363, 262] width 437 height 42
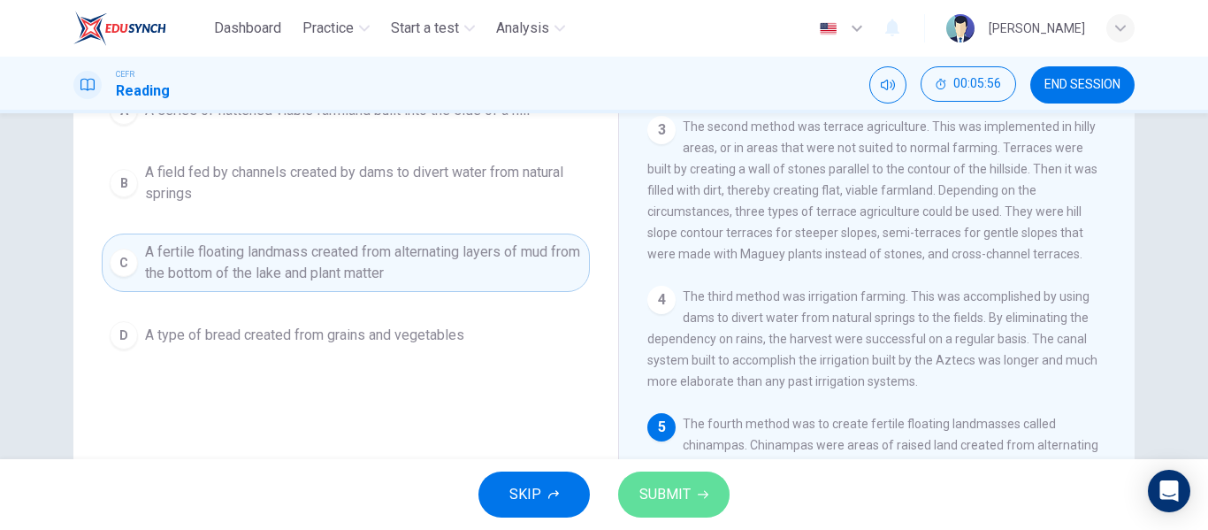
click at [631, 489] on button "SUBMIT" at bounding box center [673, 494] width 111 height 46
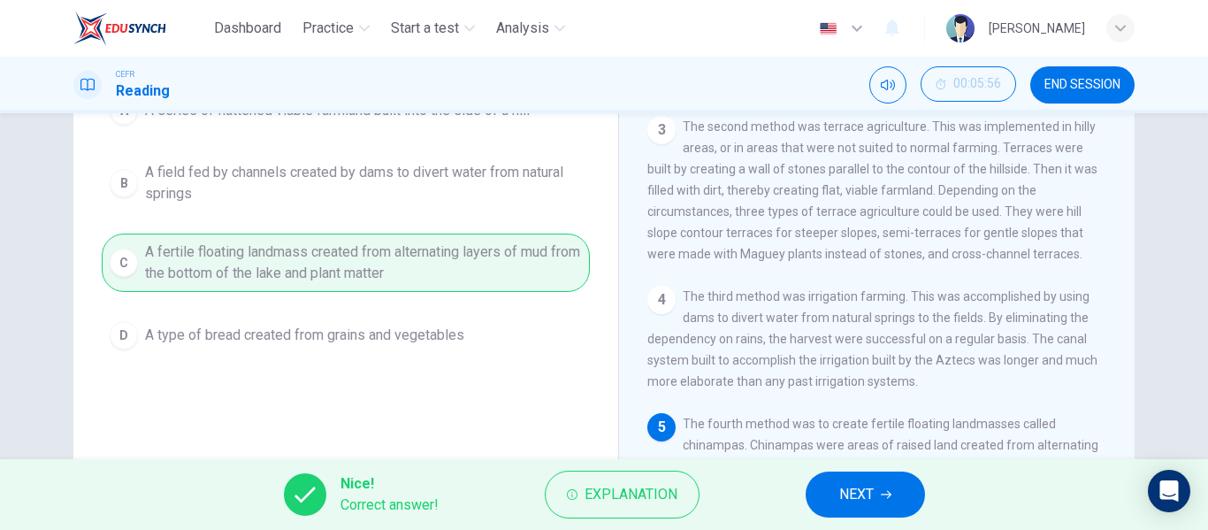
click at [842, 500] on span "NEXT" at bounding box center [856, 494] width 34 height 25
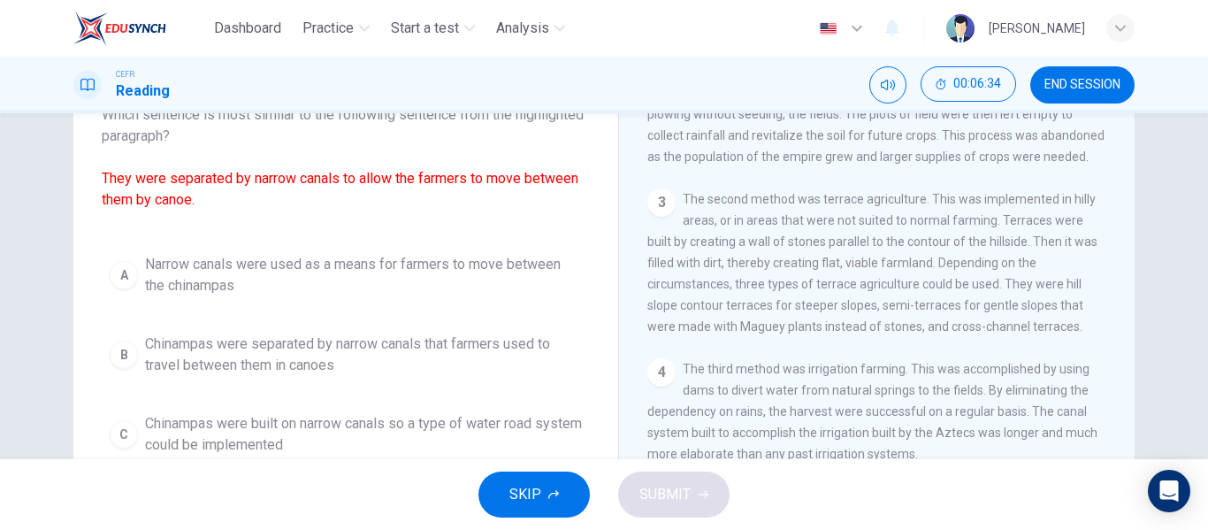
scroll to position [139, 0]
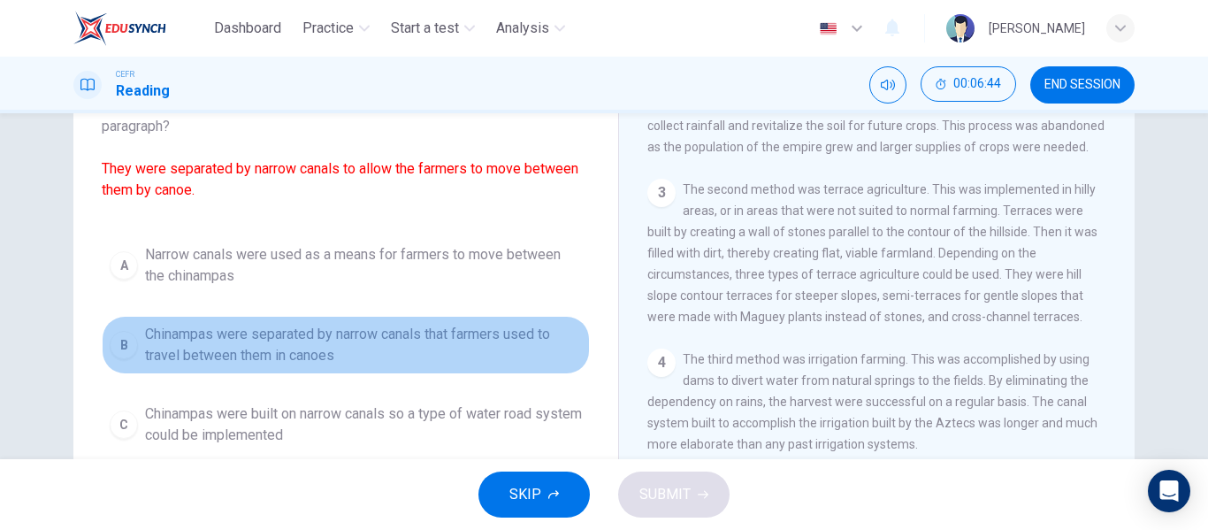
click at [353, 354] on span "Chinampas were separated by narrow canals that farmers used to travel between t…" at bounding box center [363, 345] width 437 height 42
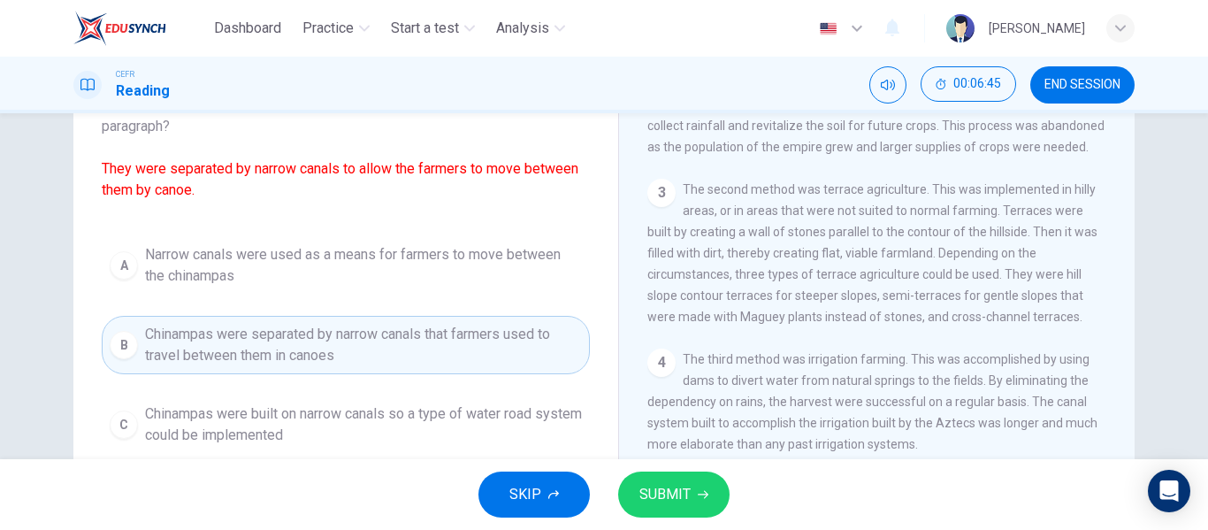
click at [677, 496] on span "SUBMIT" at bounding box center [664, 494] width 51 height 25
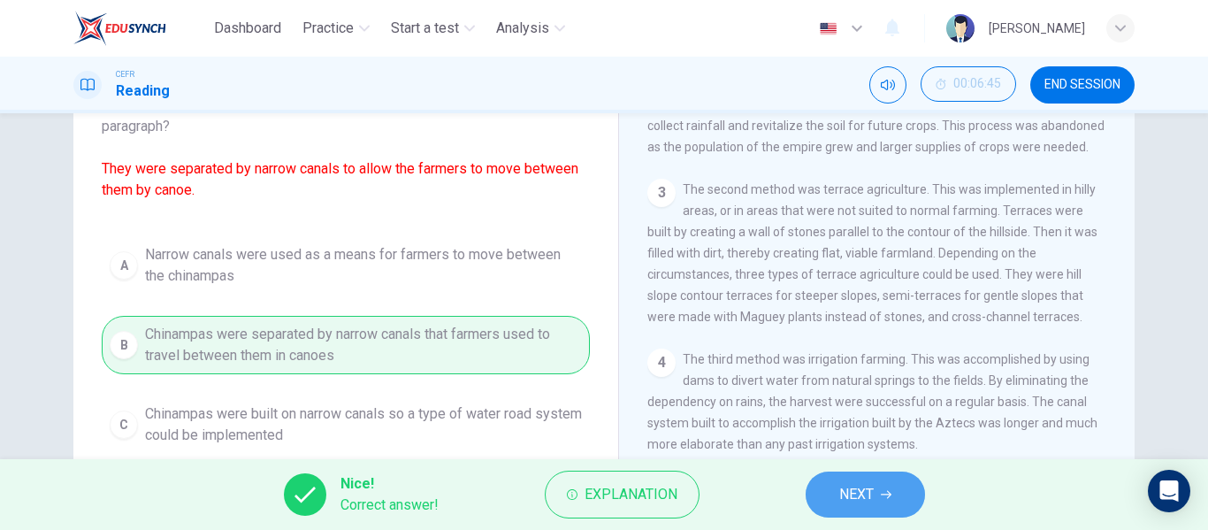
click at [838, 488] on button "NEXT" at bounding box center [865, 494] width 119 height 46
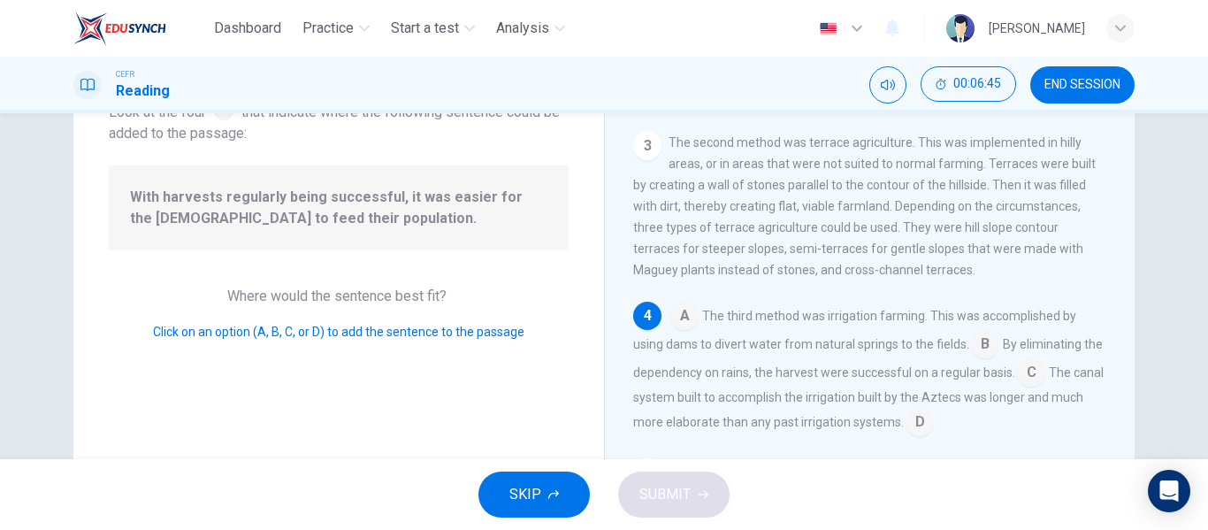
scroll to position [128, 0]
click at [1037, 364] on input at bounding box center [1031, 375] width 28 height 28
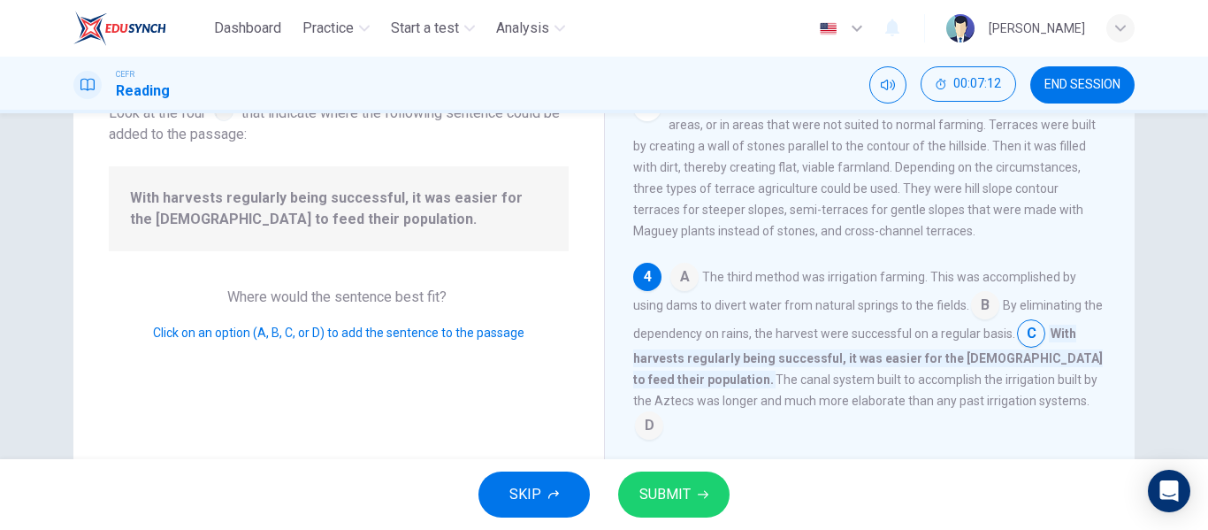
scroll to position [262, 0]
click at [663, 416] on input at bounding box center [649, 425] width 28 height 28
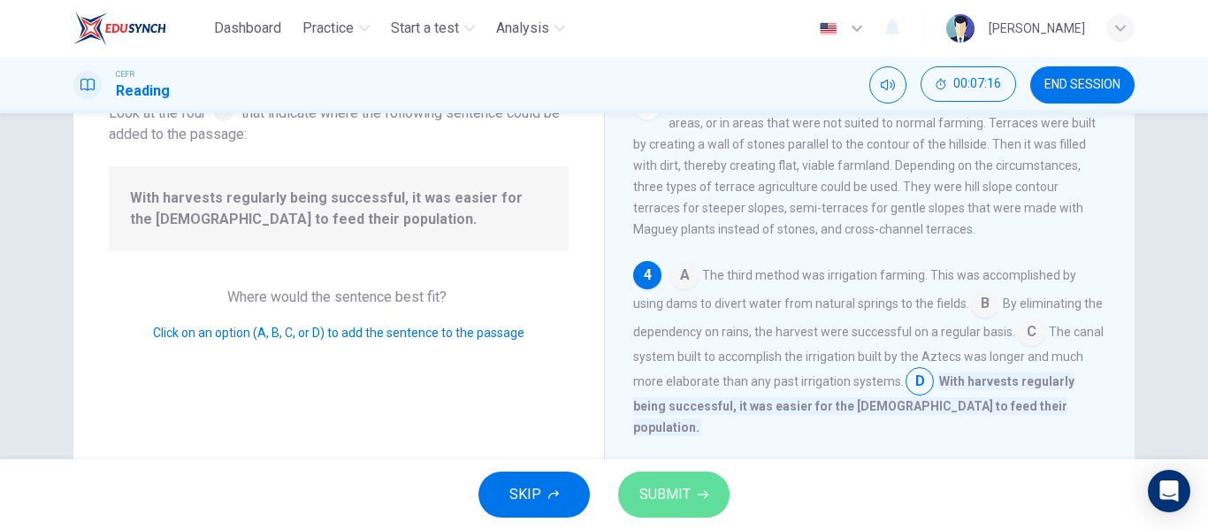
click at [712, 484] on button "SUBMIT" at bounding box center [673, 494] width 111 height 46
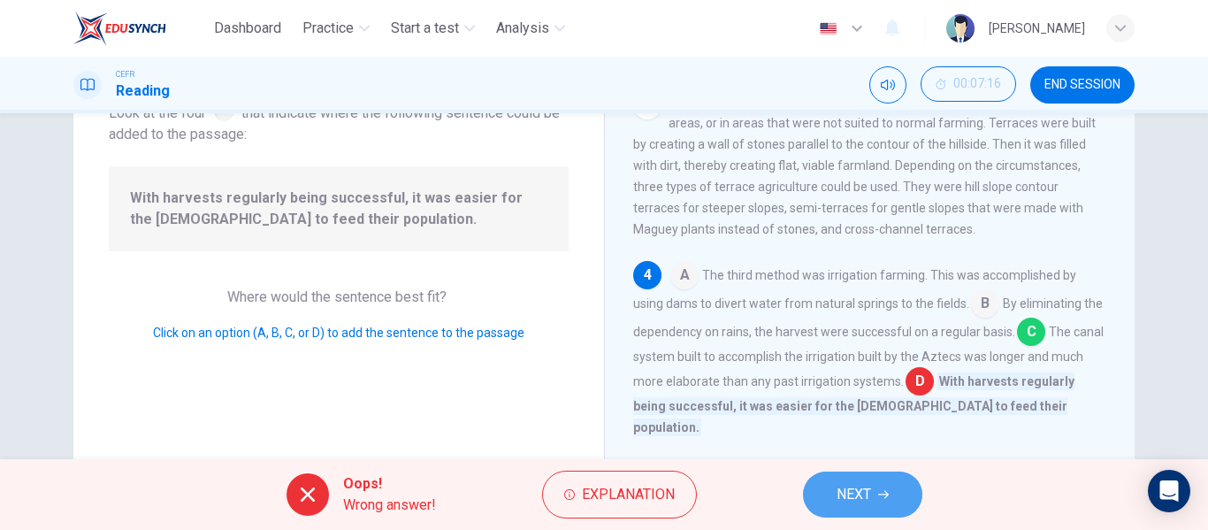
click at [907, 496] on button "NEXT" at bounding box center [862, 494] width 119 height 46
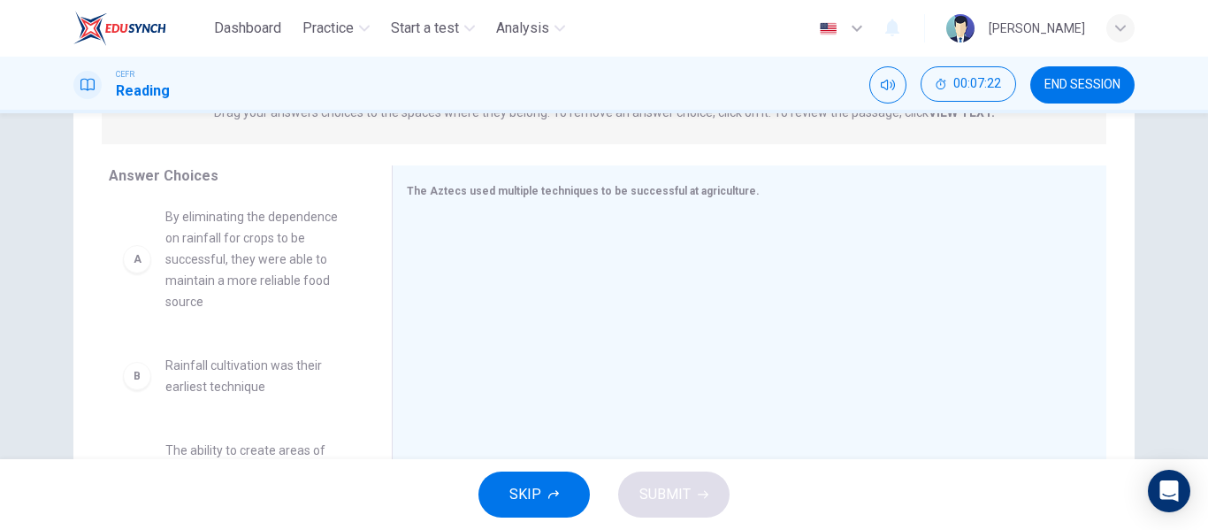
scroll to position [0, 0]
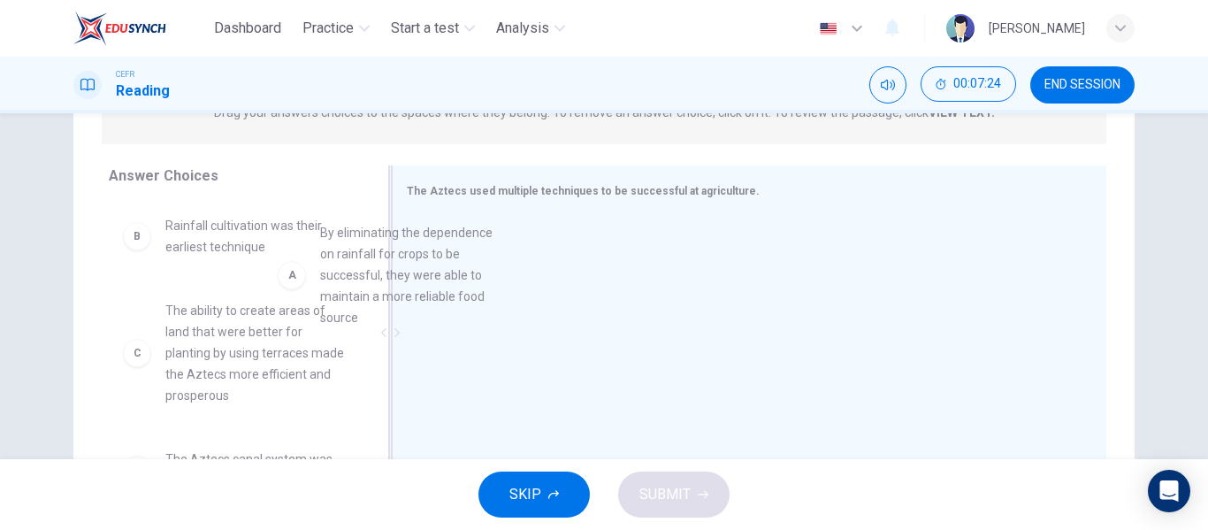
drag, startPoint x: 271, startPoint y: 291, endPoint x: 486, endPoint y: 287, distance: 215.0
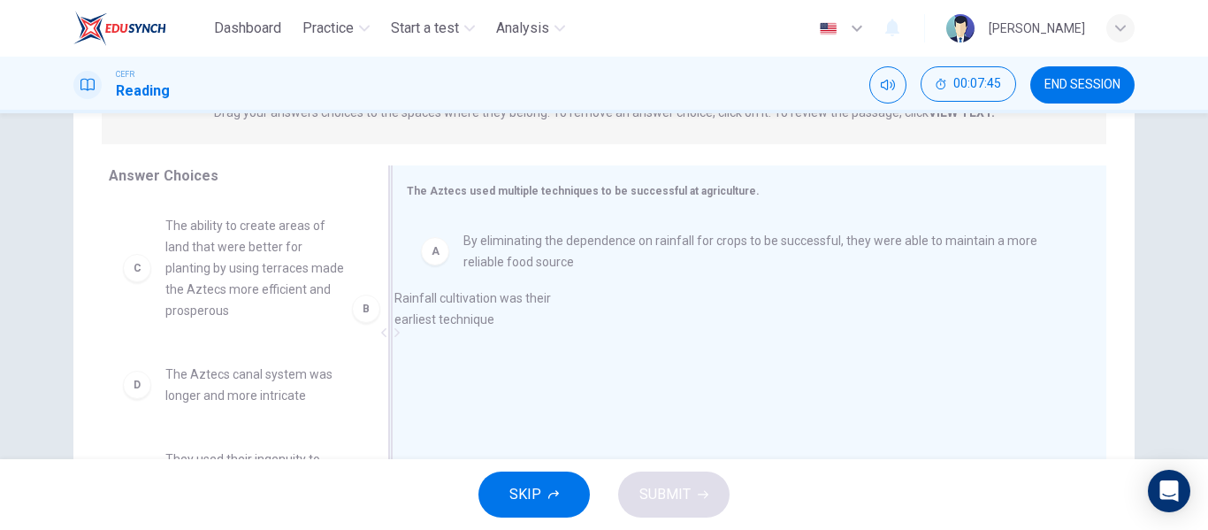
drag, startPoint x: 221, startPoint y: 237, endPoint x: 510, endPoint y: 313, distance: 299.0
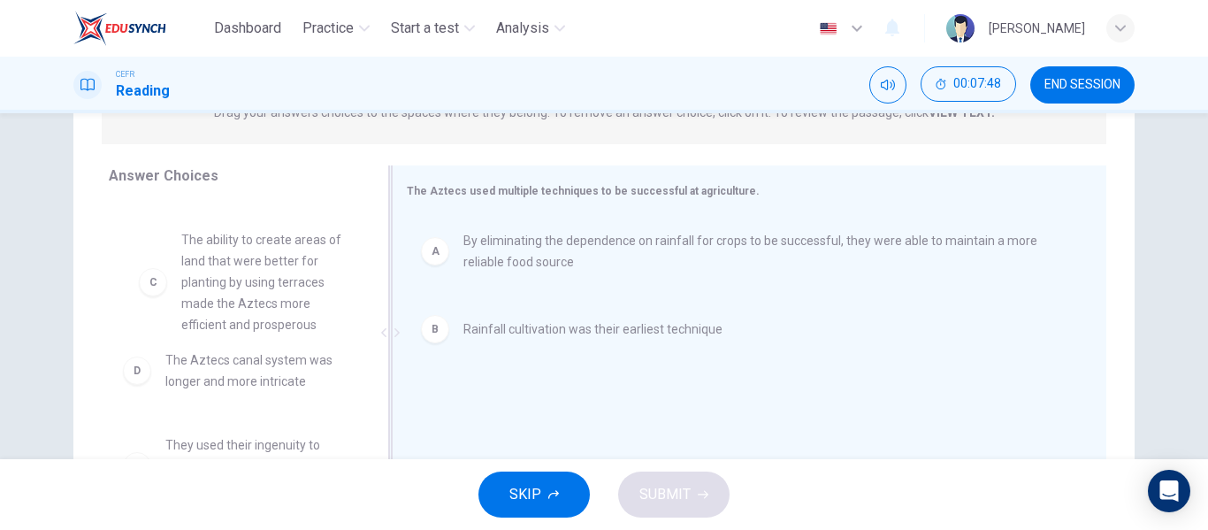
drag, startPoint x: 290, startPoint y: 290, endPoint x: 532, endPoint y: 389, distance: 261.8
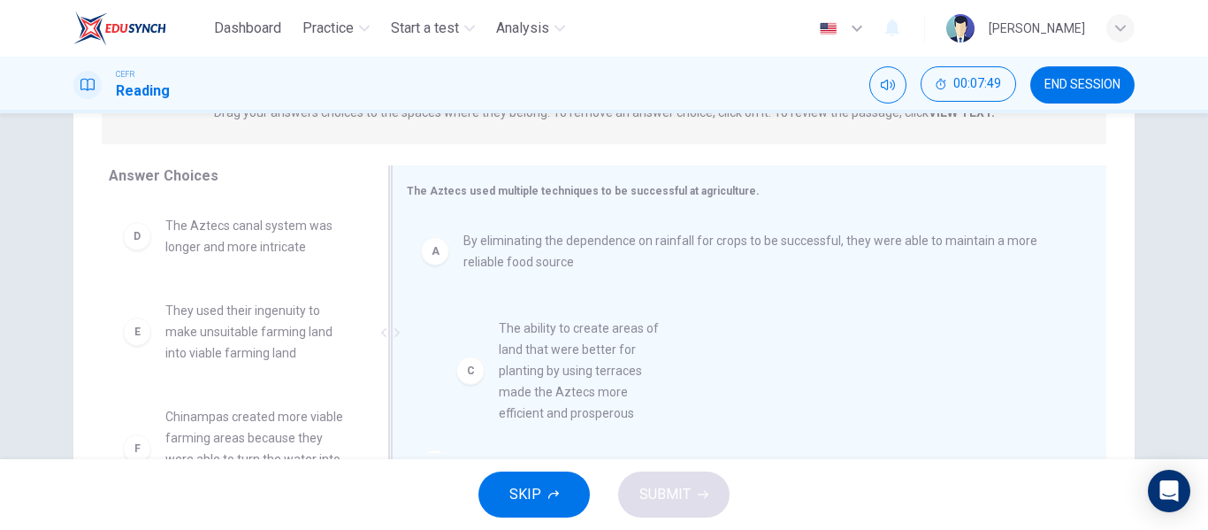
drag, startPoint x: 264, startPoint y: 310, endPoint x: 624, endPoint y: 417, distance: 376.1
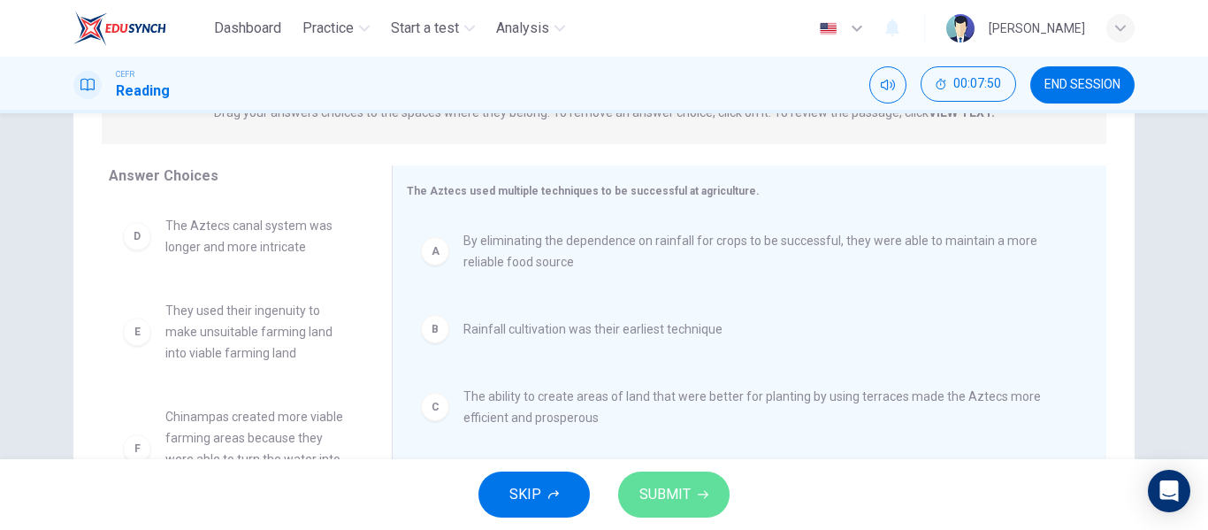
click at [665, 497] on span "SUBMIT" at bounding box center [664, 494] width 51 height 25
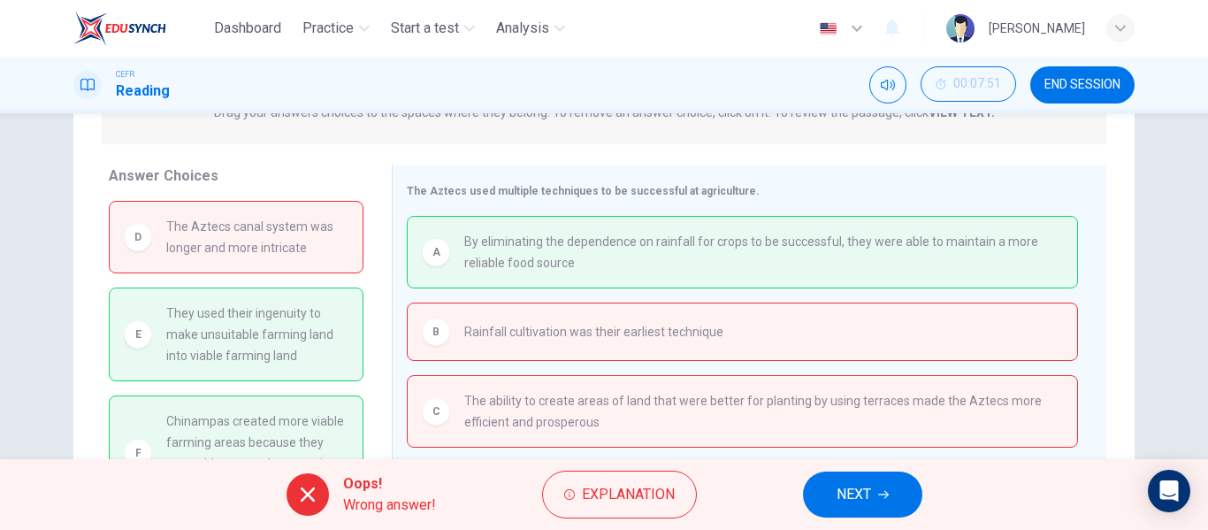
click at [877, 480] on button "NEXT" at bounding box center [862, 494] width 119 height 46
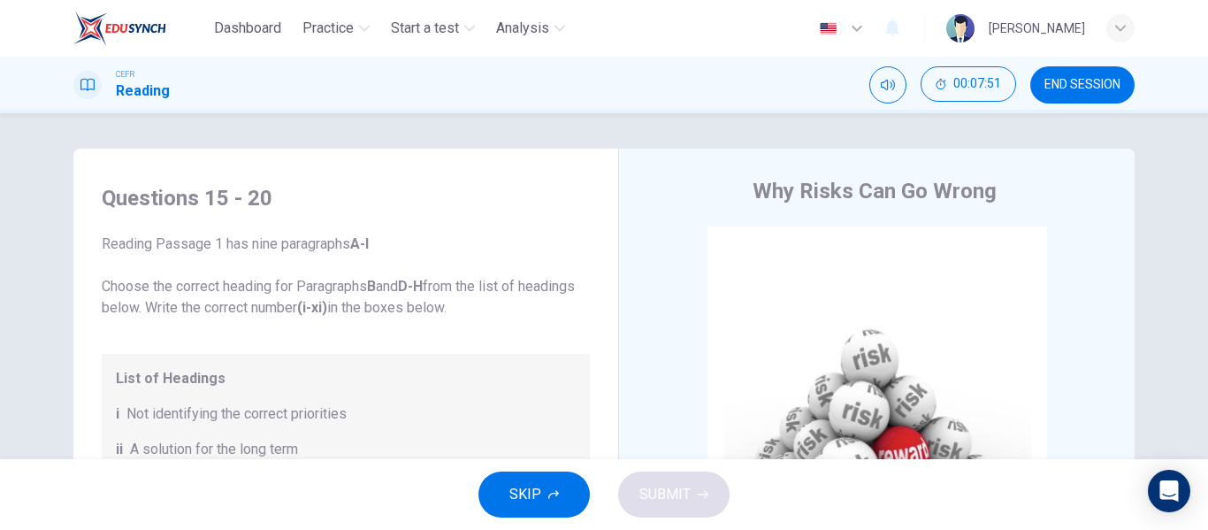
click at [1076, 90] on span "END SESSION" at bounding box center [1082, 85] width 76 height 14
